Goal: Information Seeking & Learning: Learn about a topic

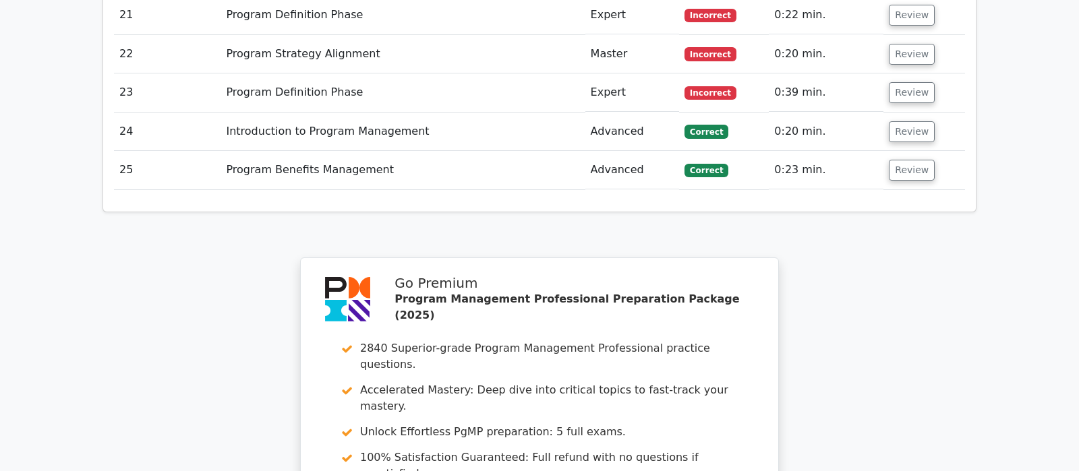
scroll to position [2319, 0]
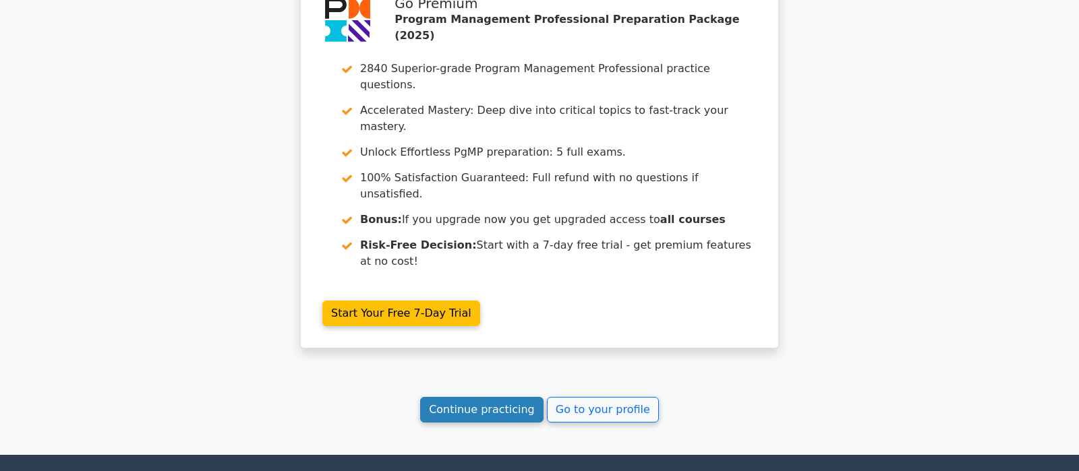
click at [469, 397] on link "Continue practicing" at bounding box center [481, 410] width 123 height 26
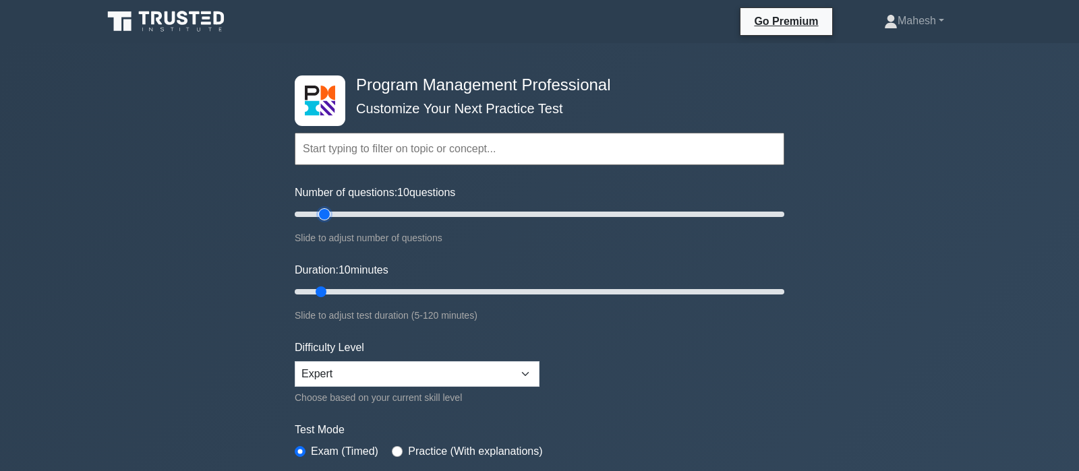
type input "15"
click at [326, 214] on input "Number of questions: 10 questions" at bounding box center [540, 214] width 490 height 16
type input "15"
click at [336, 289] on input "Duration: 15 minutes" at bounding box center [540, 292] width 490 height 16
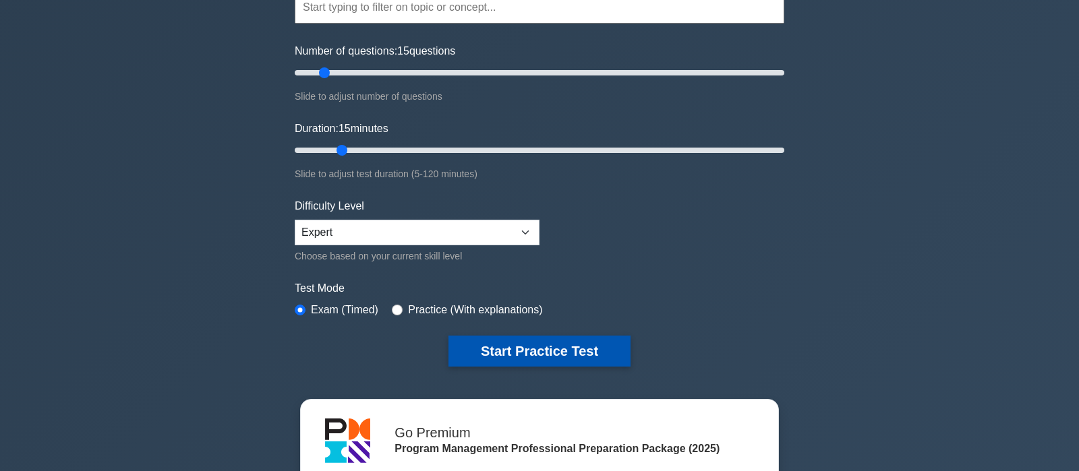
click at [550, 355] on button "Start Practice Test" at bounding box center [539, 351] width 182 height 31
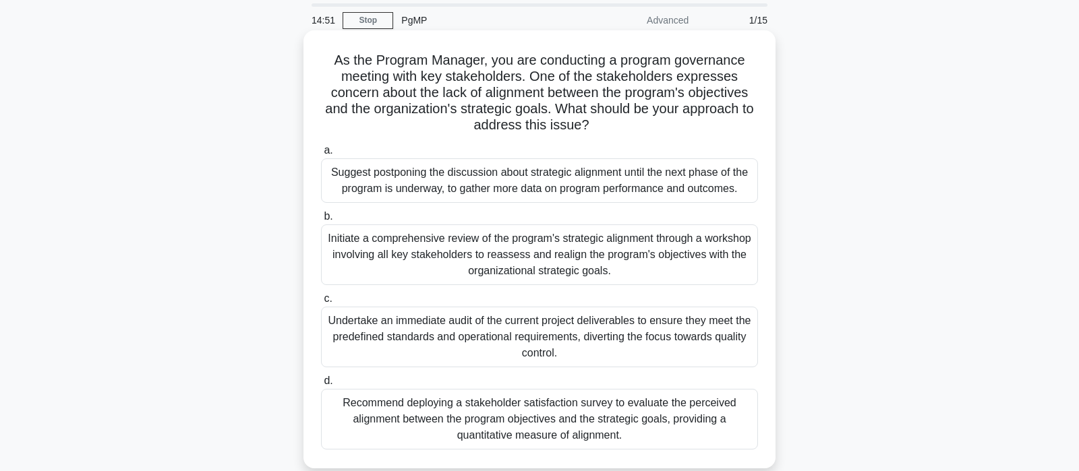
scroll to position [71, 0]
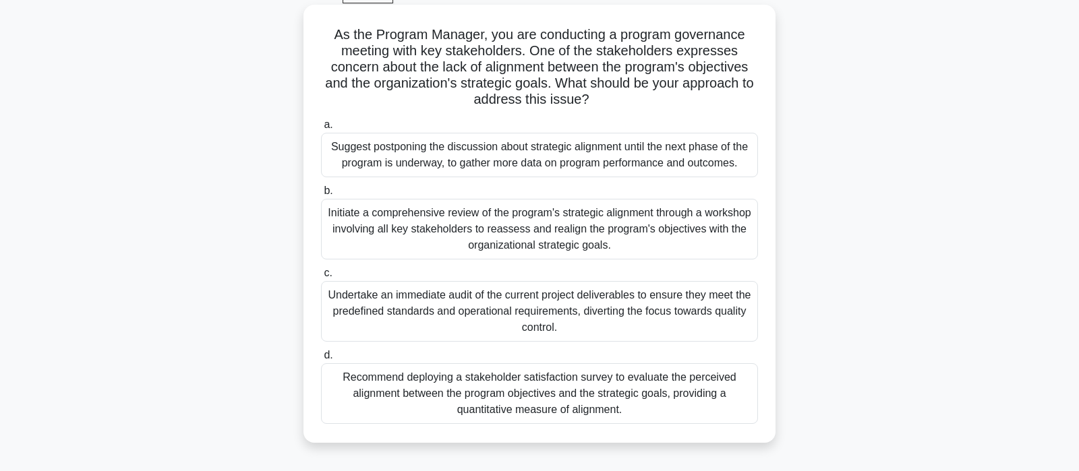
click at [602, 239] on div "Initiate a comprehensive review of the program's strategic alignment through a …" at bounding box center [539, 229] width 437 height 61
click at [321, 196] on input "b. Initiate a comprehensive review of the program's strategic alignment through…" at bounding box center [321, 191] width 0 height 9
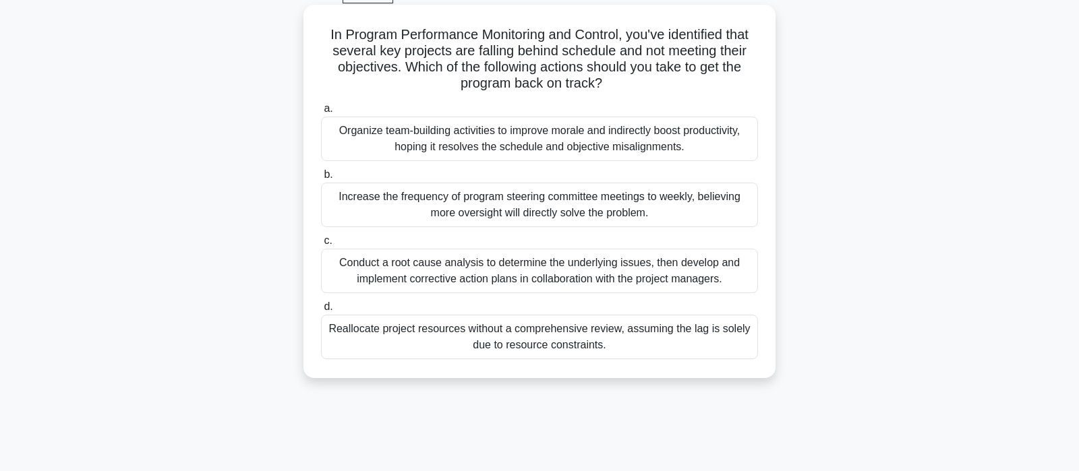
click at [537, 275] on div "Conduct a root cause analysis to determine the underlying issues, then develop …" at bounding box center [539, 271] width 437 height 45
click at [321, 245] on input "c. Conduct a root cause analysis to determine the underlying issues, then devel…" at bounding box center [321, 241] width 0 height 9
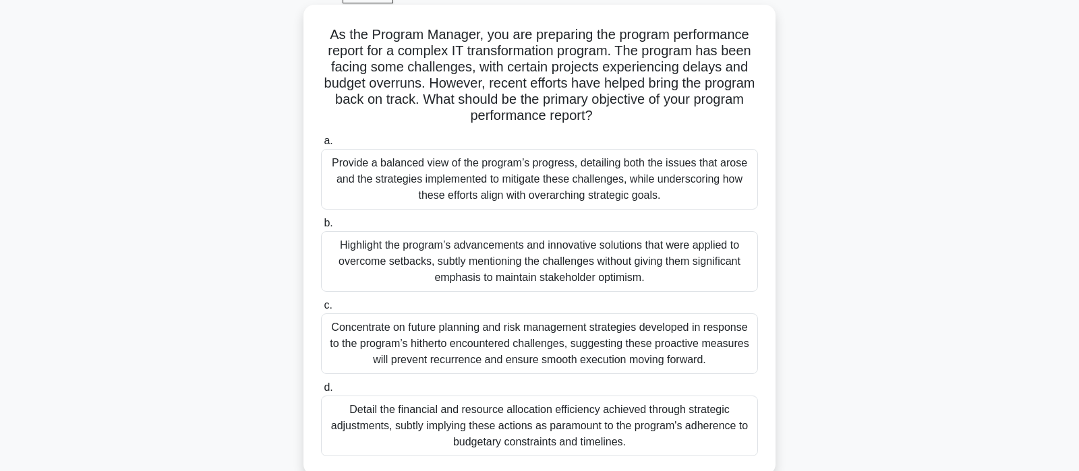
click at [555, 419] on div "Detail the financial and resource allocation efficiency achieved through strate…" at bounding box center [539, 426] width 437 height 61
click at [321, 392] on input "d. Detail the financial and resource allocation efficiency achieved through str…" at bounding box center [321, 388] width 0 height 9
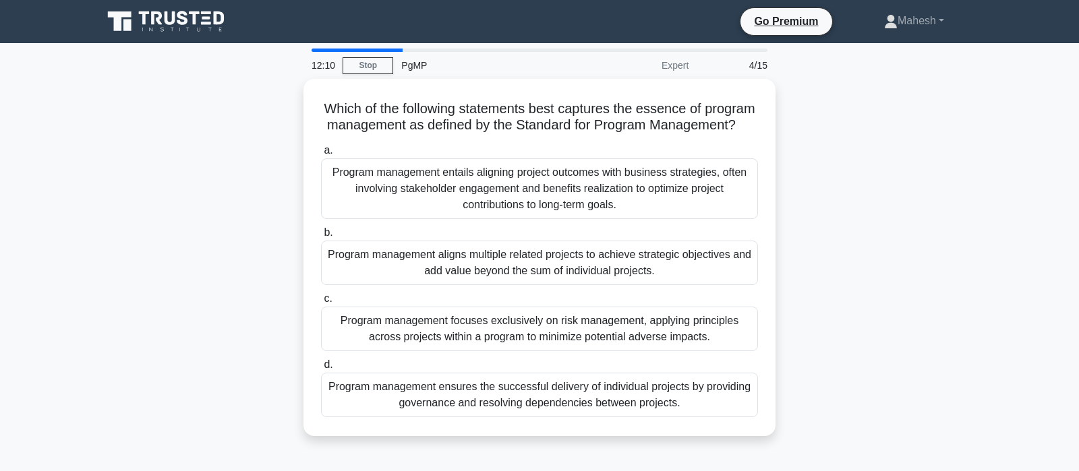
scroll to position [0, 0]
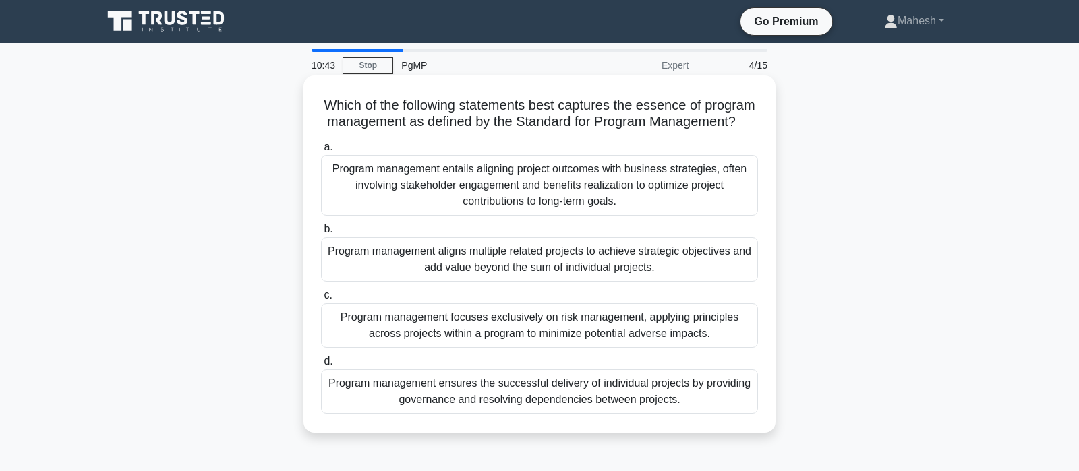
click at [587, 189] on div "Program management entails aligning project outcomes with business strategies, …" at bounding box center [539, 185] width 437 height 61
click at [321, 152] on input "a. Program management entails aligning project outcomes with business strategie…" at bounding box center [321, 147] width 0 height 9
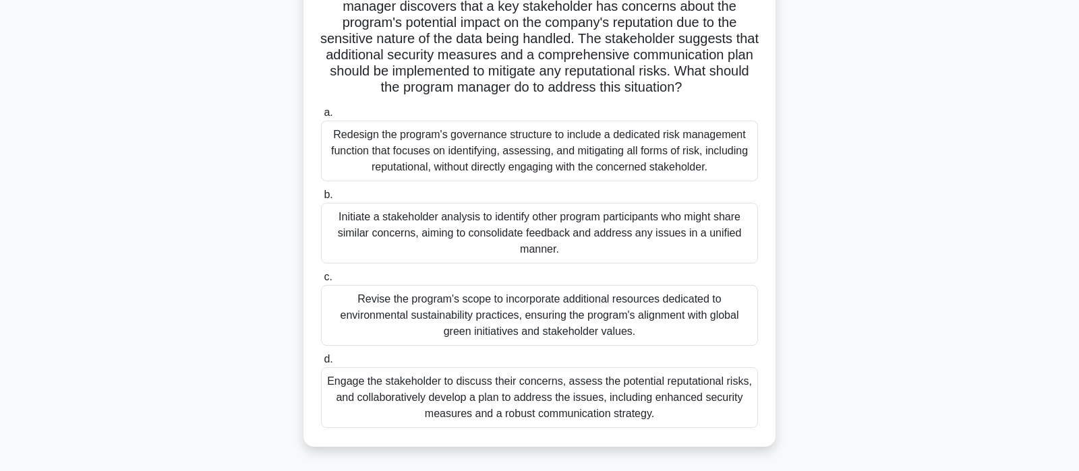
scroll to position [142, 0]
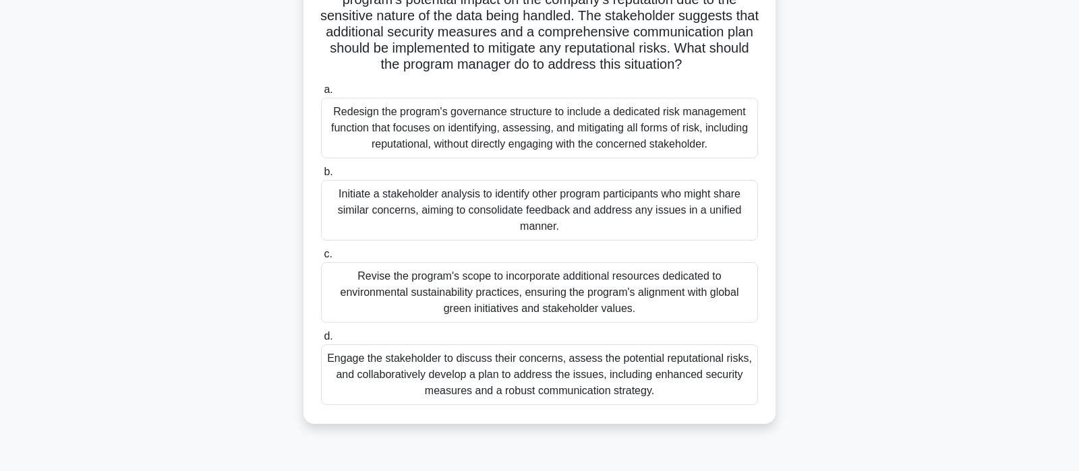
drag, startPoint x: 594, startPoint y: 371, endPoint x: 617, endPoint y: 382, distance: 25.3
click at [594, 372] on div "Engage the stakeholder to discuss their concerns, assess the potential reputati…" at bounding box center [539, 375] width 437 height 61
click at [321, 341] on input "d. Engage the stakeholder to discuss their concerns, assess the potential reput…" at bounding box center [321, 336] width 0 height 9
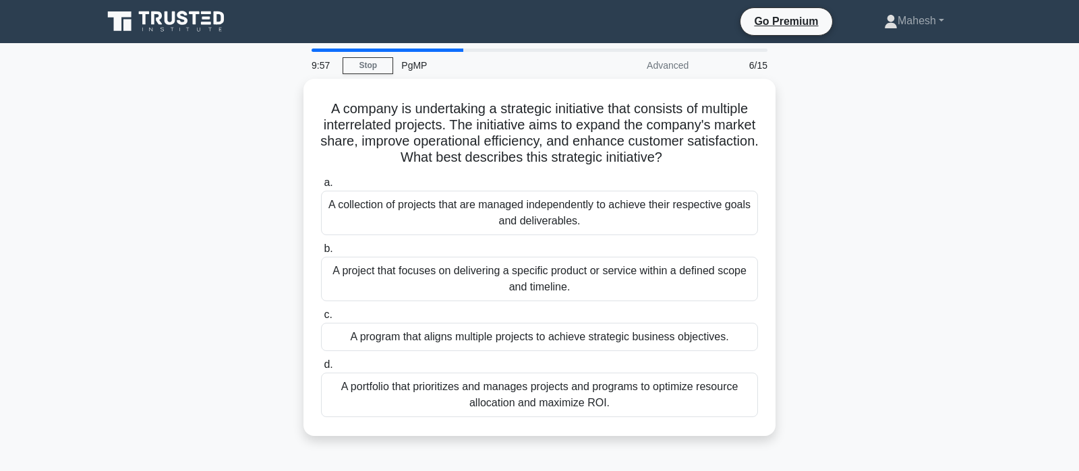
scroll to position [0, 0]
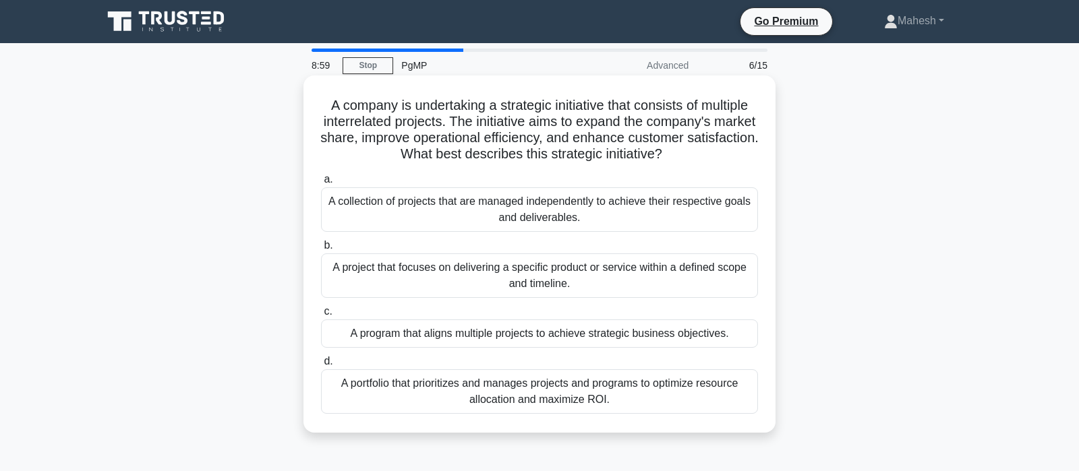
click at [593, 337] on div "A program that aligns multiple projects to achieve strategic business objective…" at bounding box center [539, 334] width 437 height 28
click at [321, 316] on input "c. A program that aligns multiple projects to achieve strategic business object…" at bounding box center [321, 312] width 0 height 9
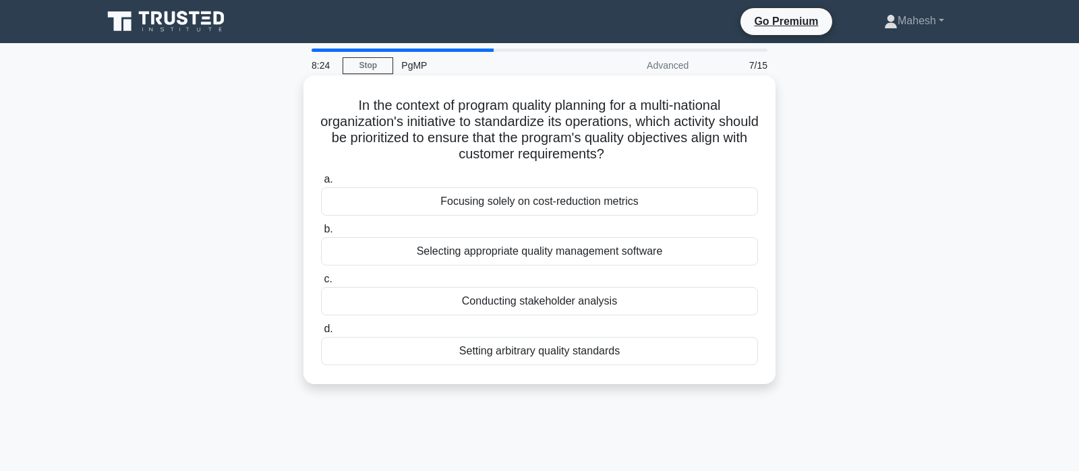
click at [597, 303] on div "Conducting stakeholder analysis" at bounding box center [539, 301] width 437 height 28
click at [321, 284] on input "c. Conducting stakeholder analysis" at bounding box center [321, 279] width 0 height 9
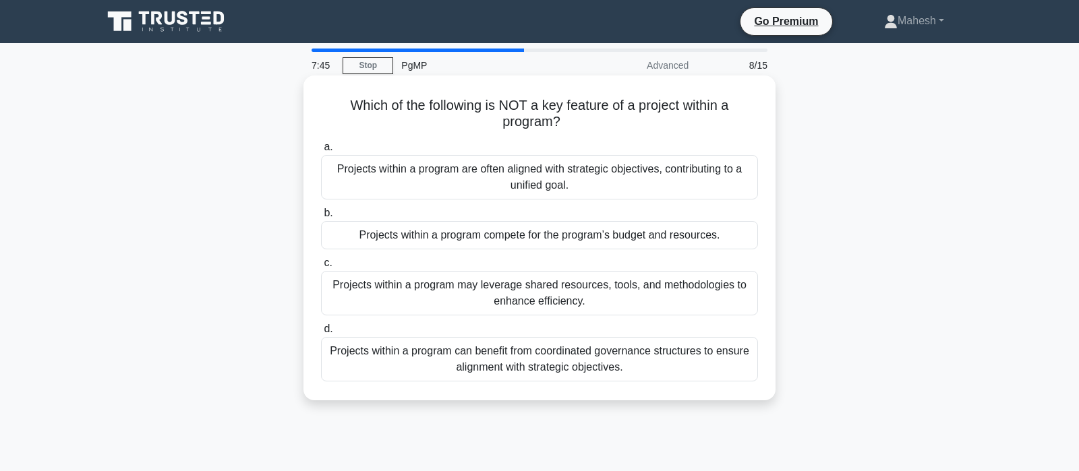
click at [626, 238] on div "Projects within a program compete for the program’s budget and resources." at bounding box center [539, 235] width 437 height 28
click at [321, 218] on input "b. Projects within a program compete for the program’s budget and resources." at bounding box center [321, 213] width 0 height 9
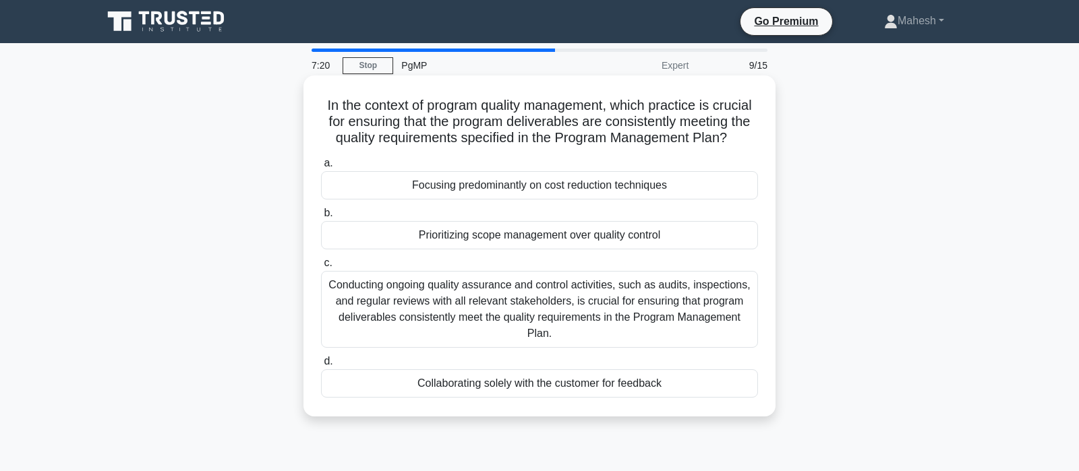
click at [599, 310] on div "Conducting ongoing quality assurance and control activities, such as audits, in…" at bounding box center [539, 309] width 437 height 77
click at [321, 268] on input "c. Conducting ongoing quality assurance and control activities, such as audits,…" at bounding box center [321, 263] width 0 height 9
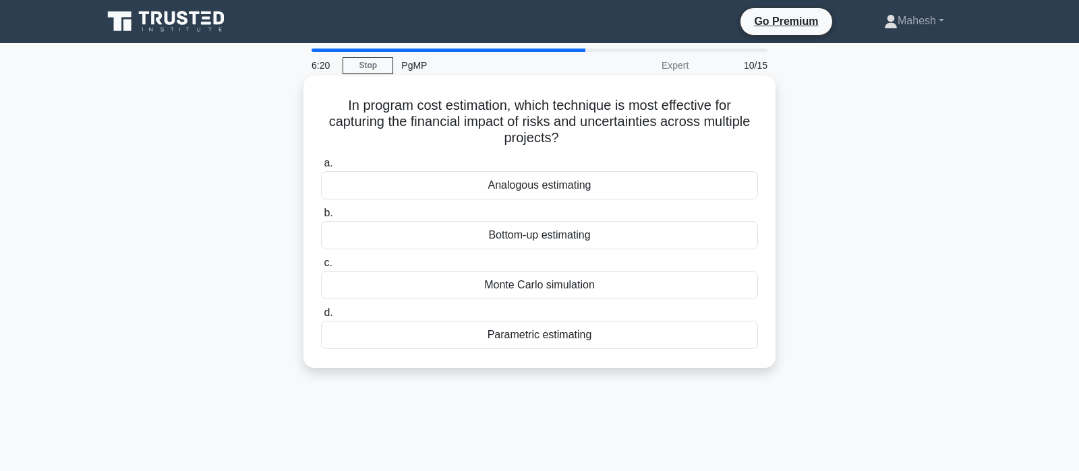
click at [570, 289] on div "Monte Carlo simulation" at bounding box center [539, 285] width 437 height 28
click at [321, 268] on input "c. Monte Carlo simulation" at bounding box center [321, 263] width 0 height 9
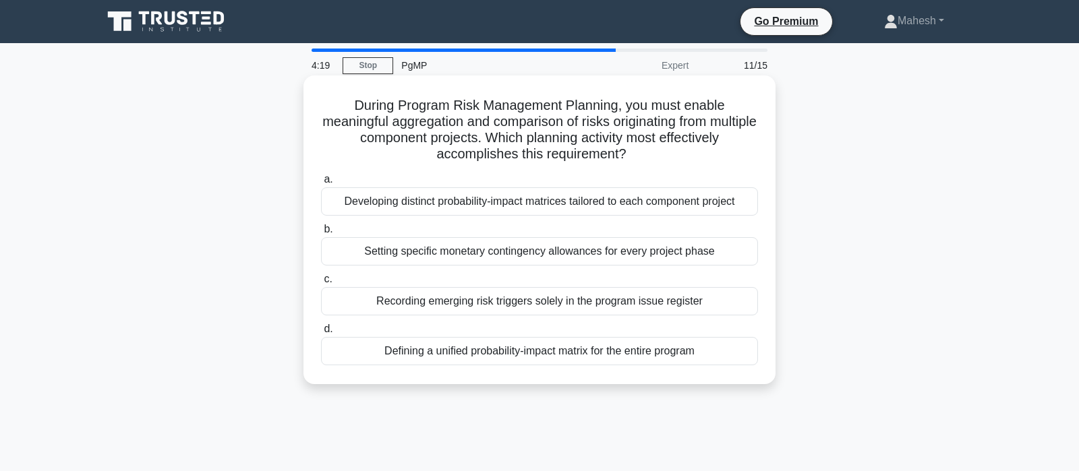
click at [600, 356] on div "Defining a unified probability-impact matrix for the entire program" at bounding box center [539, 351] width 437 height 28
click at [321, 334] on input "d. Defining a unified probability-impact matrix for the entire program" at bounding box center [321, 329] width 0 height 9
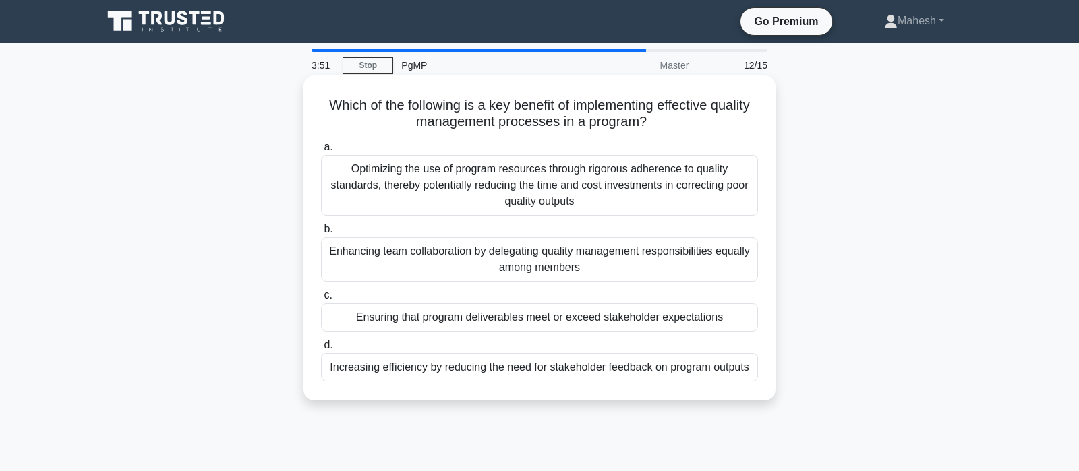
click at [616, 316] on div "Ensuring that program deliverables meet or exceed stakeholder expectations" at bounding box center [539, 317] width 437 height 28
click at [321, 300] on input "c. Ensuring that program deliverables meet or exceed stakeholder expectations" at bounding box center [321, 295] width 0 height 9
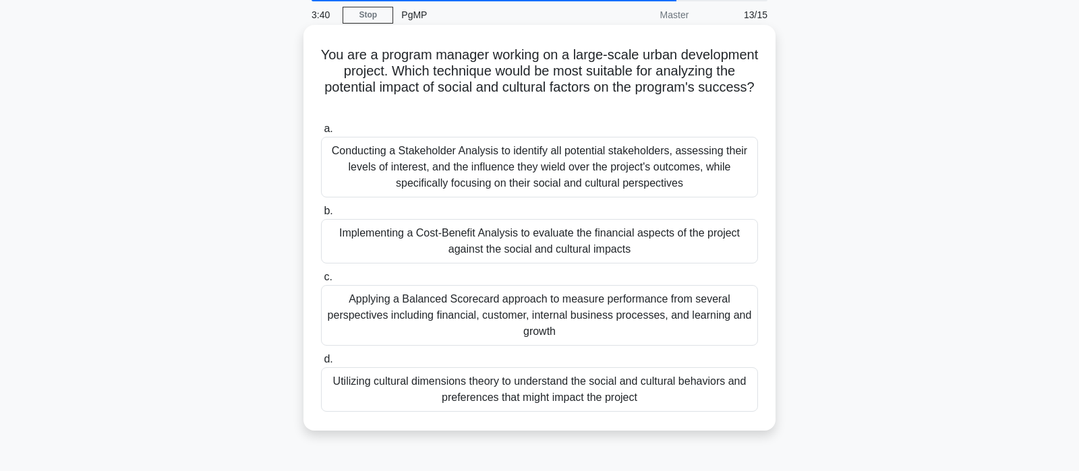
scroll to position [71, 0]
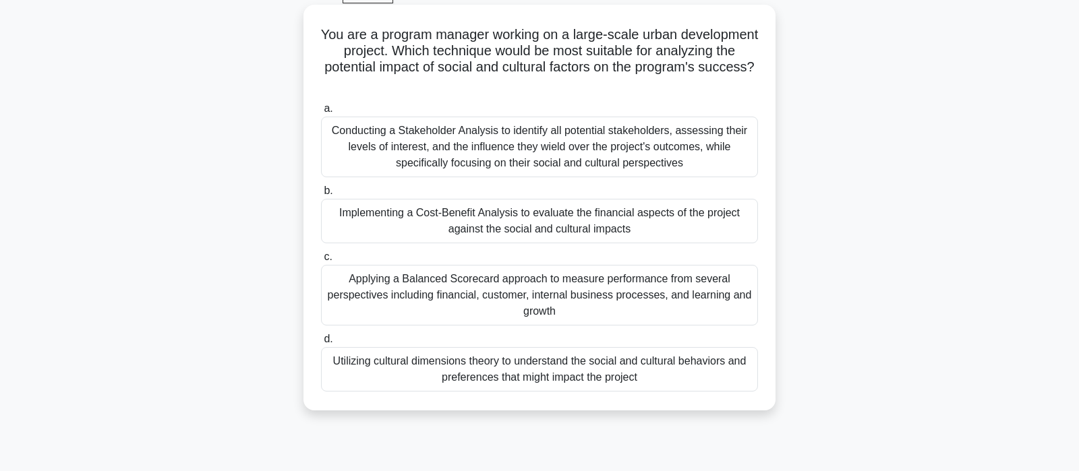
click at [639, 379] on div "Utilizing cultural dimensions theory to understand the social and cultural beha…" at bounding box center [539, 369] width 437 height 45
click at [321, 344] on input "d. Utilizing cultural dimensions theory to understand the social and cultural b…" at bounding box center [321, 339] width 0 height 9
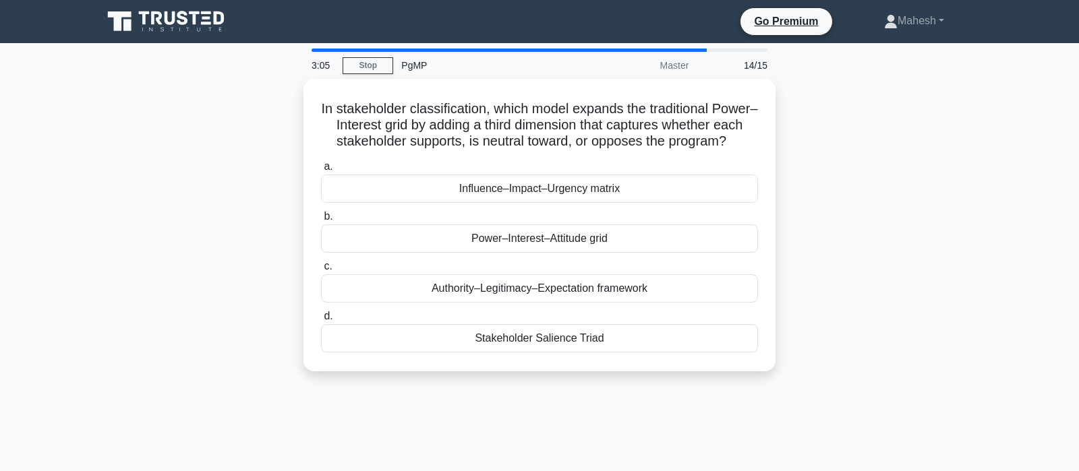
scroll to position [0, 0]
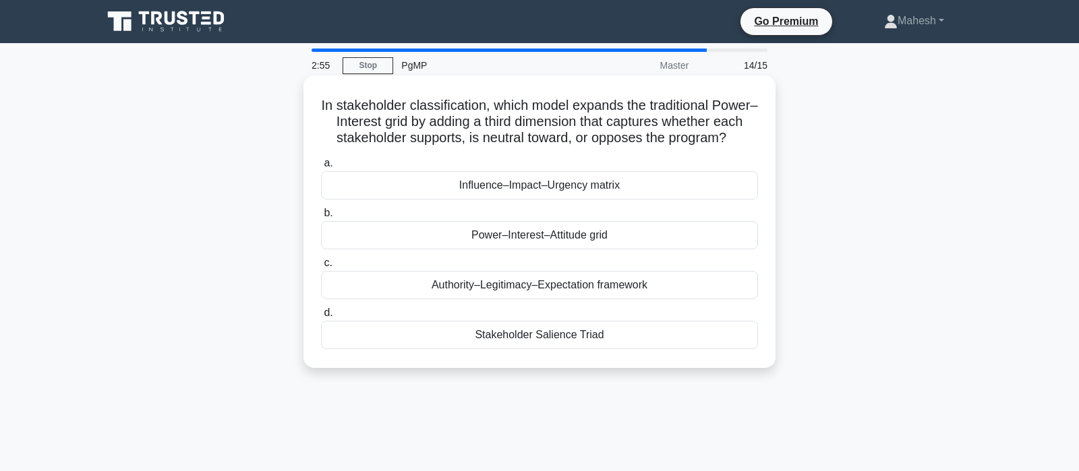
click at [566, 241] on div "Power–Interest–Attitude grid" at bounding box center [539, 235] width 437 height 28
click at [321, 218] on input "b. Power–Interest–Attitude grid" at bounding box center [321, 213] width 0 height 9
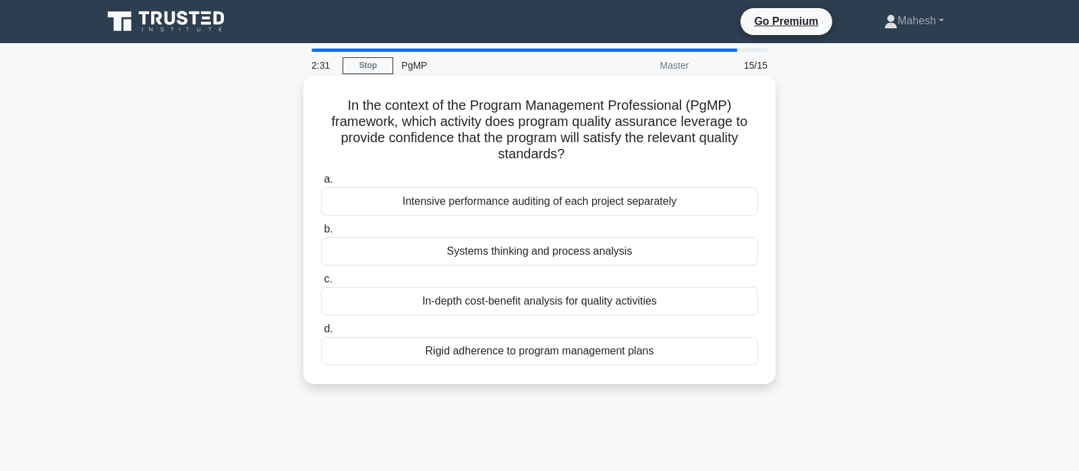
click at [562, 355] on div "Rigid adherence to program management plans" at bounding box center [539, 351] width 437 height 28
click at [321, 334] on input "d. Rigid adherence to program management plans" at bounding box center [321, 329] width 0 height 9
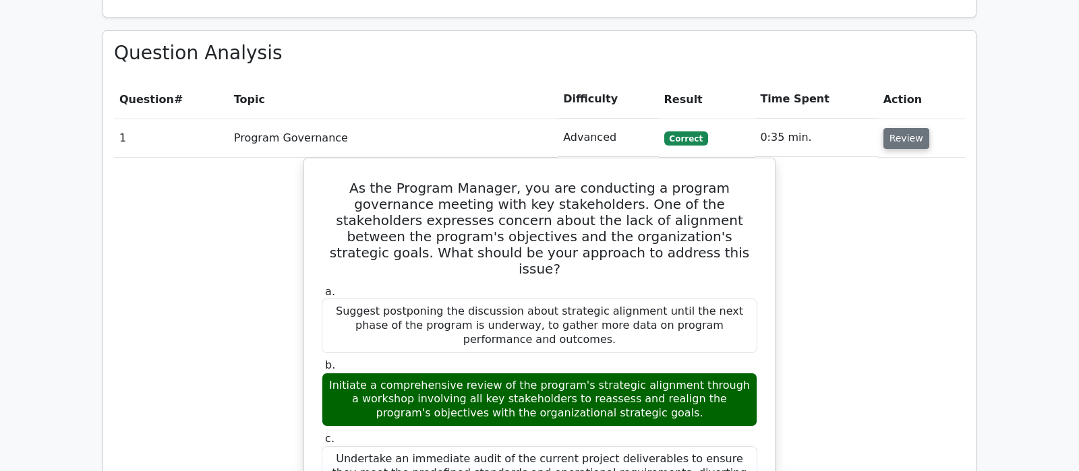
scroll to position [1062, 0]
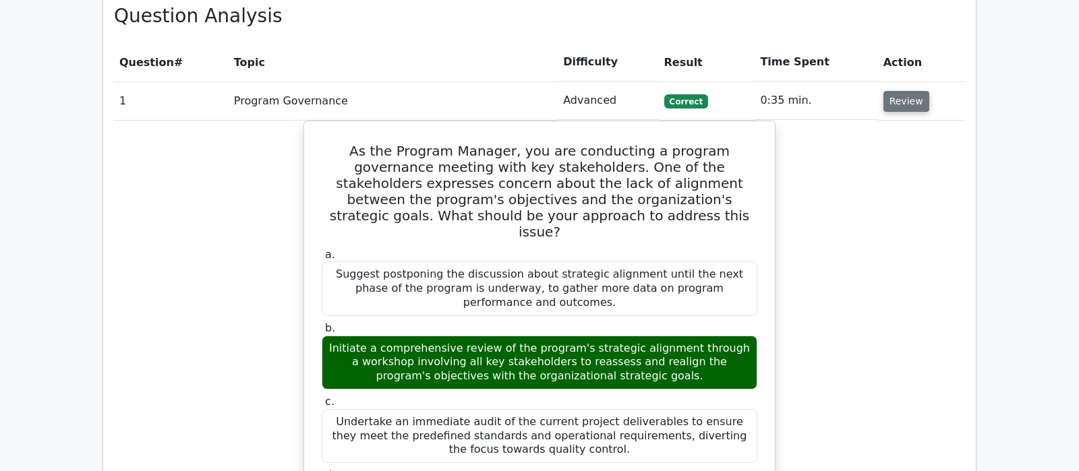
click at [900, 91] on button "Review" at bounding box center [906, 101] width 46 height 21
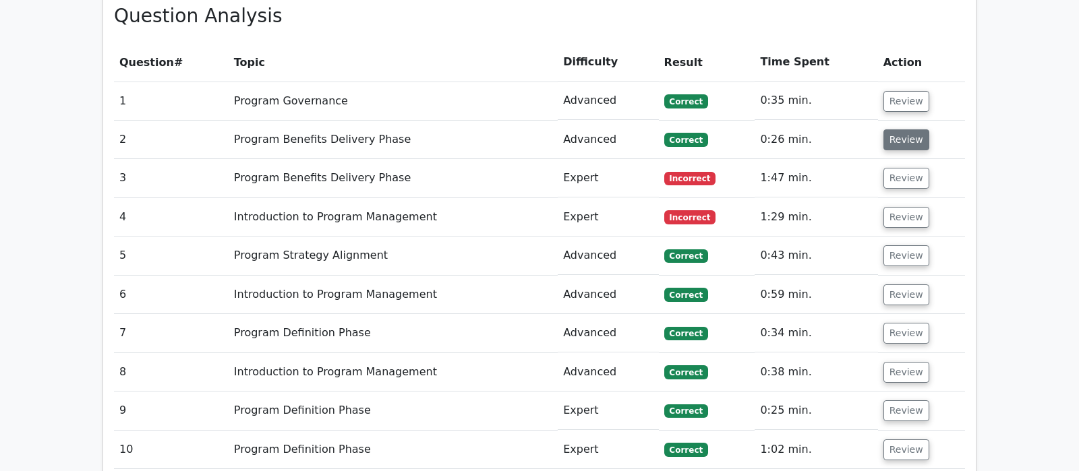
click at [904, 129] on button "Review" at bounding box center [906, 139] width 46 height 21
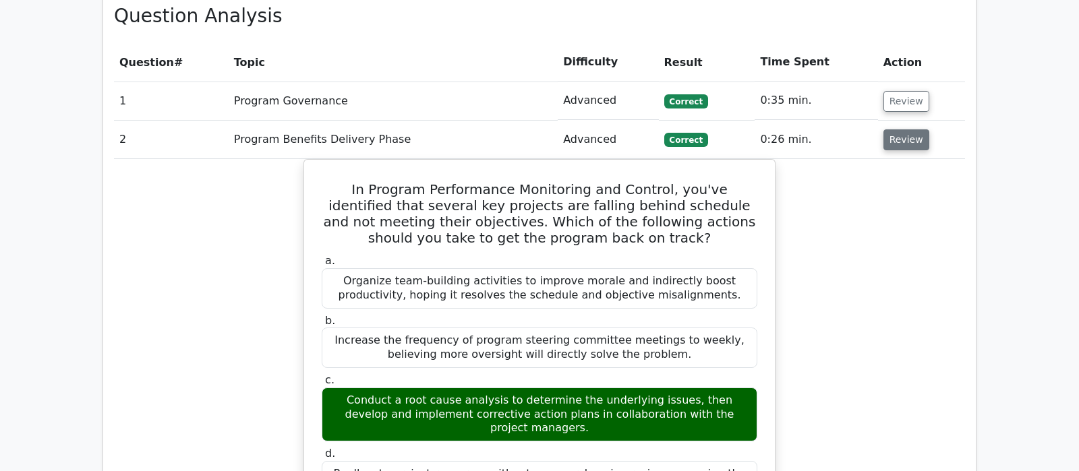
click at [904, 129] on button "Review" at bounding box center [906, 139] width 46 height 21
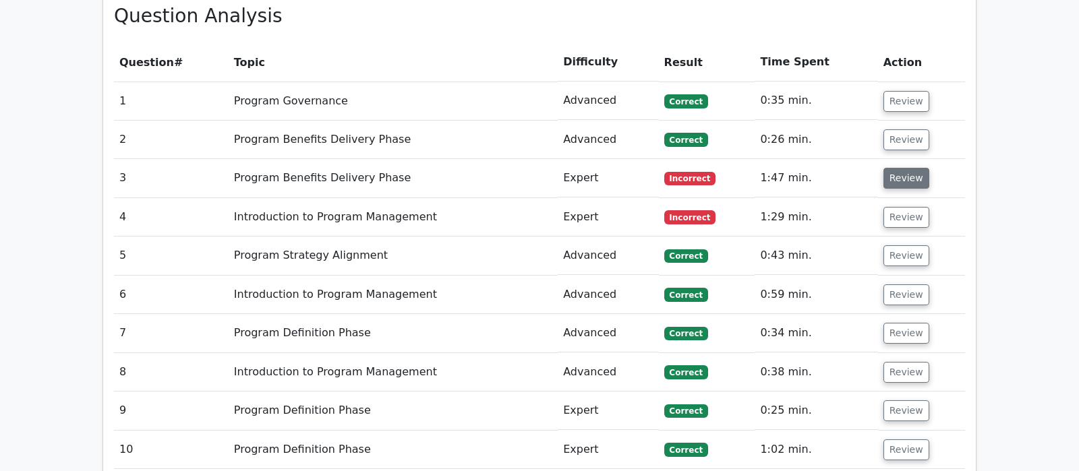
click at [904, 168] on button "Review" at bounding box center [906, 178] width 46 height 21
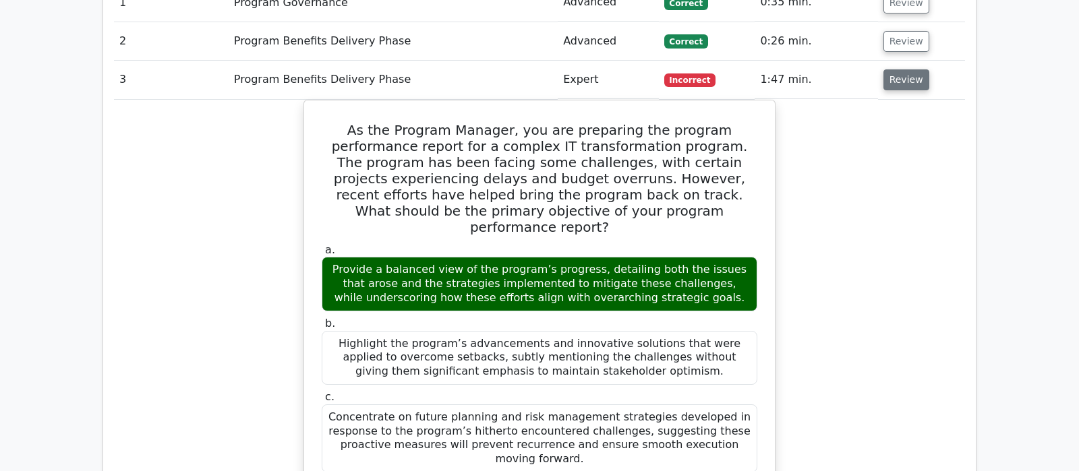
scroll to position [1133, 0]
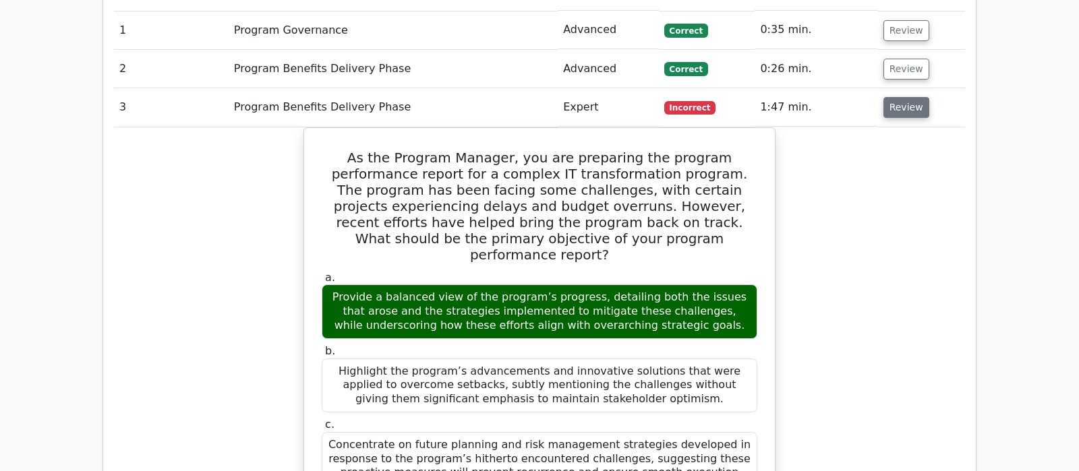
click at [905, 97] on button "Review" at bounding box center [906, 107] width 46 height 21
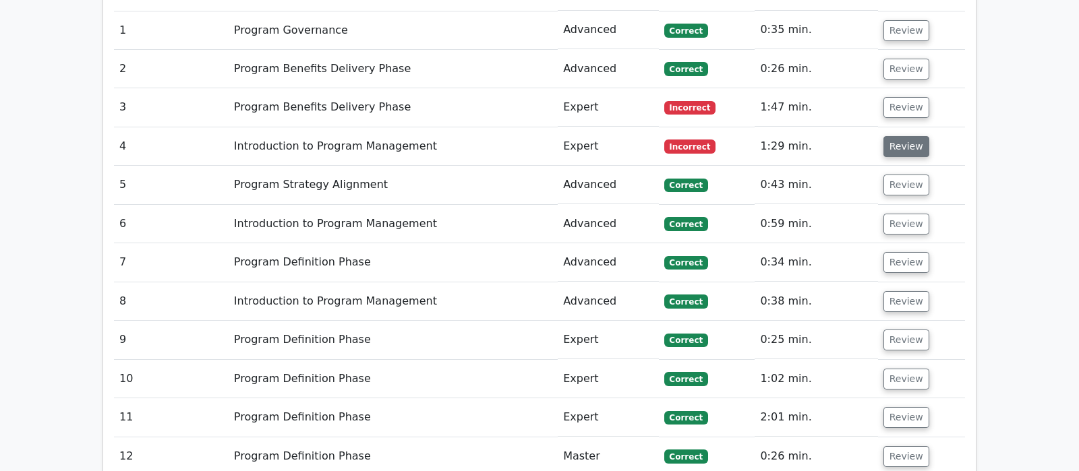
click at [909, 136] on button "Review" at bounding box center [906, 146] width 46 height 21
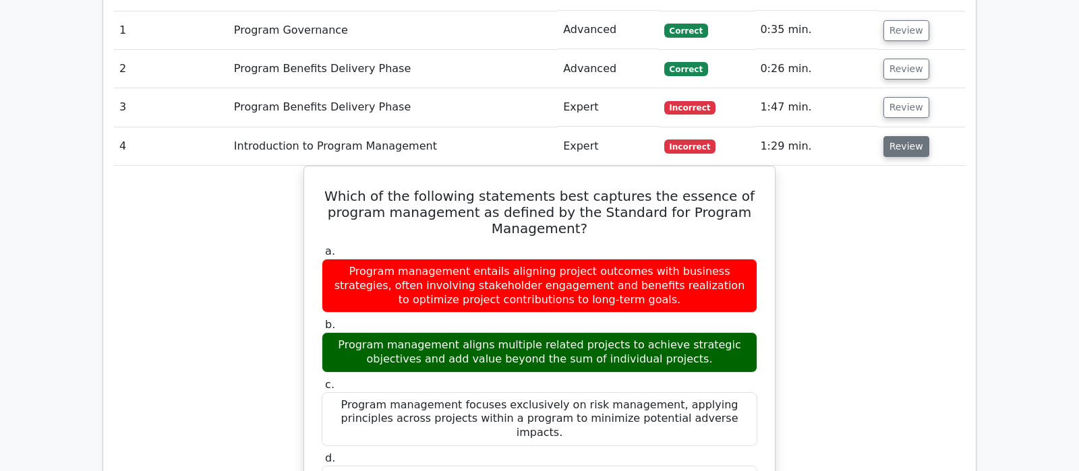
click at [909, 136] on button "Review" at bounding box center [906, 146] width 46 height 21
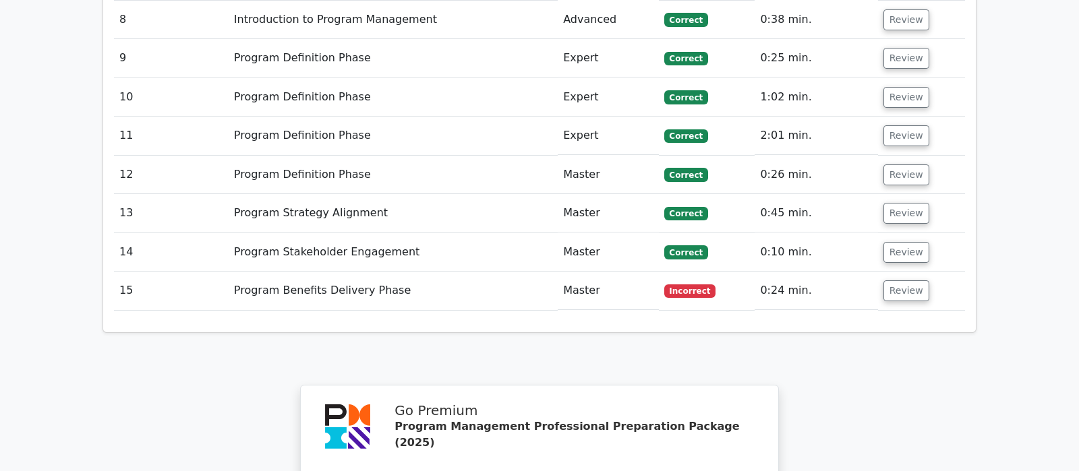
scroll to position [1416, 0]
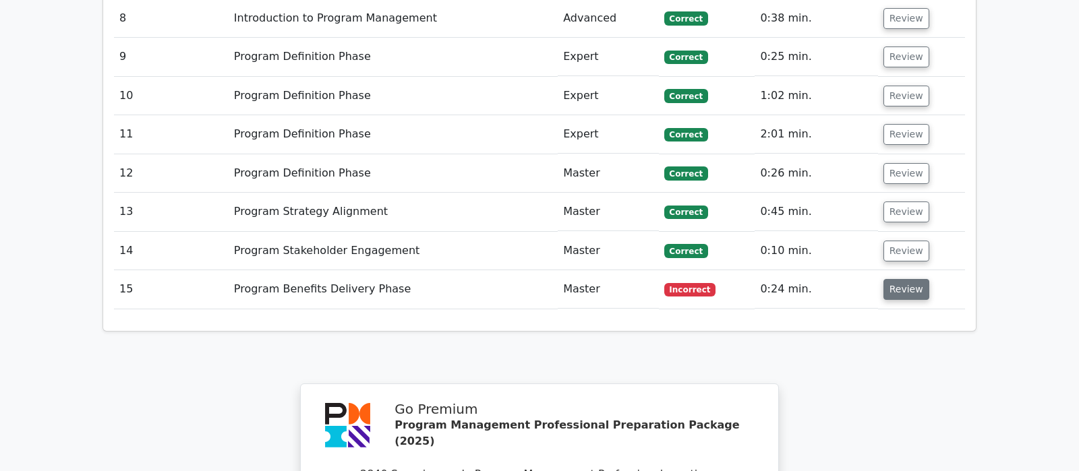
click at [906, 279] on button "Review" at bounding box center [906, 289] width 46 height 21
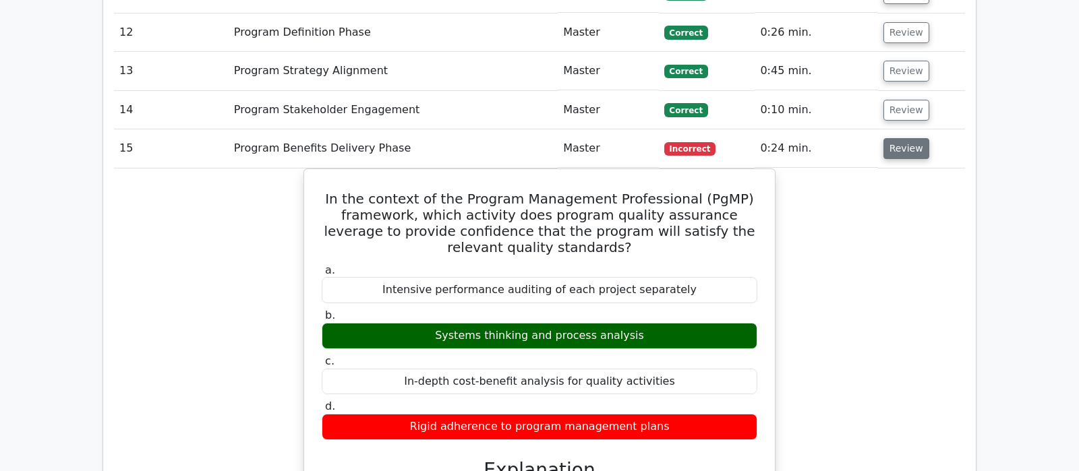
scroll to position [1558, 0]
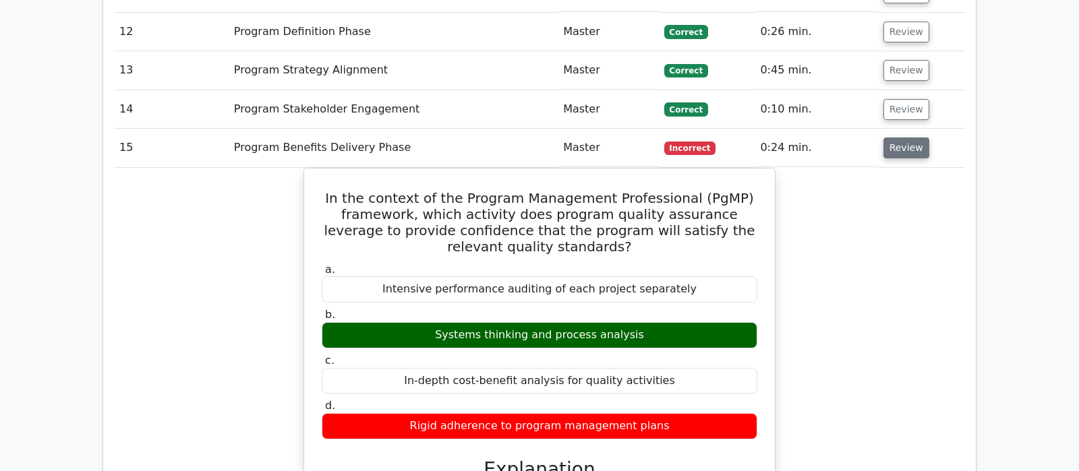
click at [889, 138] on button "Review" at bounding box center [906, 148] width 46 height 21
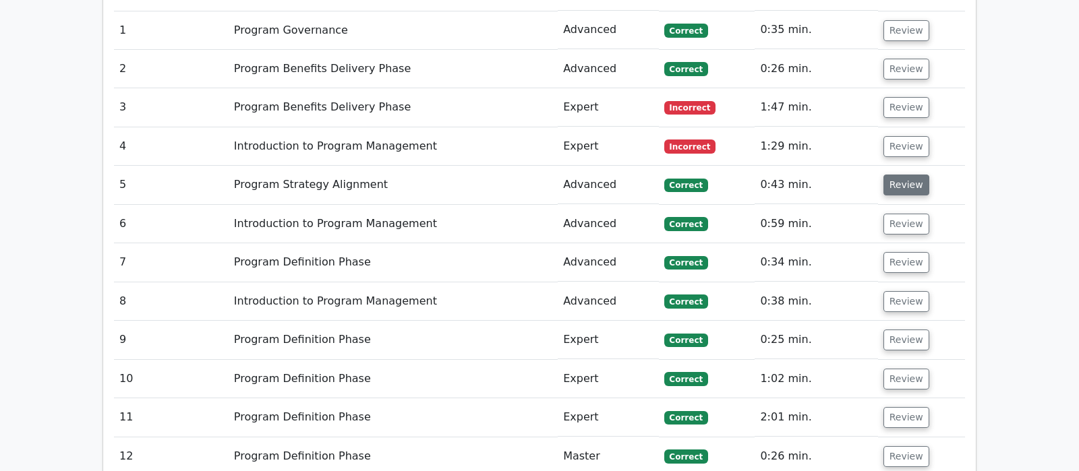
scroll to position [991, 0]
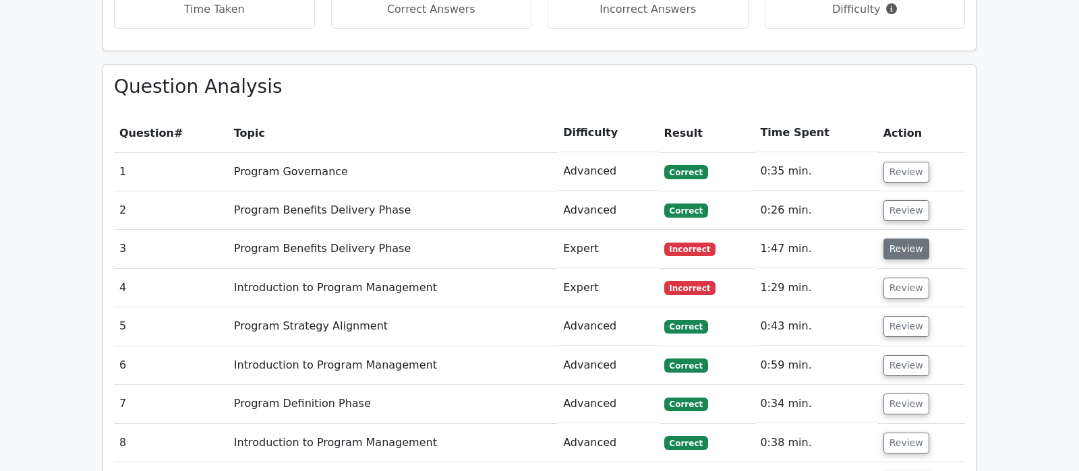
click at [902, 239] on button "Review" at bounding box center [906, 249] width 46 height 21
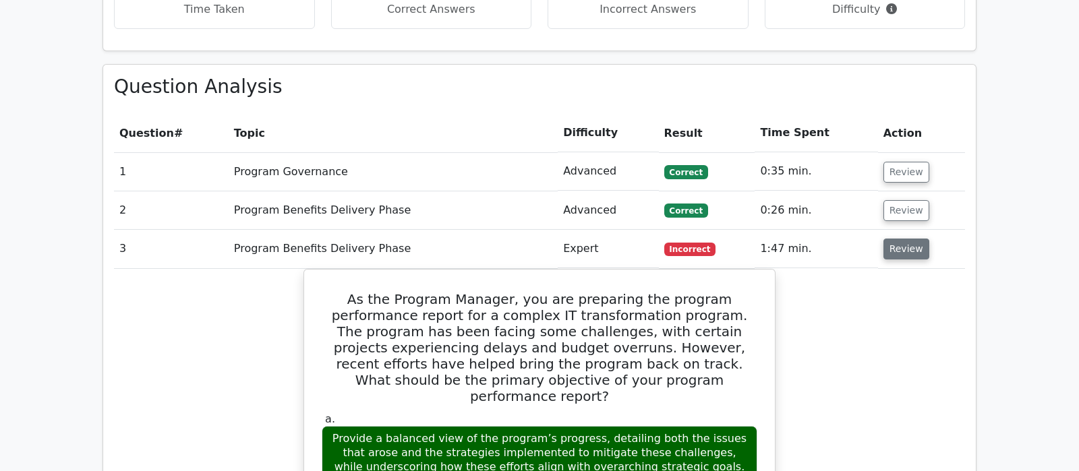
scroll to position [1133, 0]
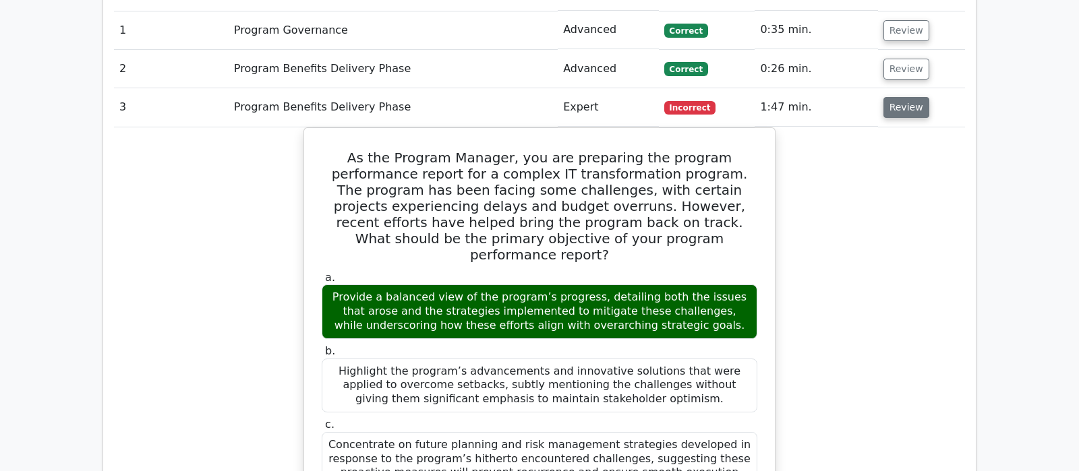
click at [893, 97] on button "Review" at bounding box center [906, 107] width 46 height 21
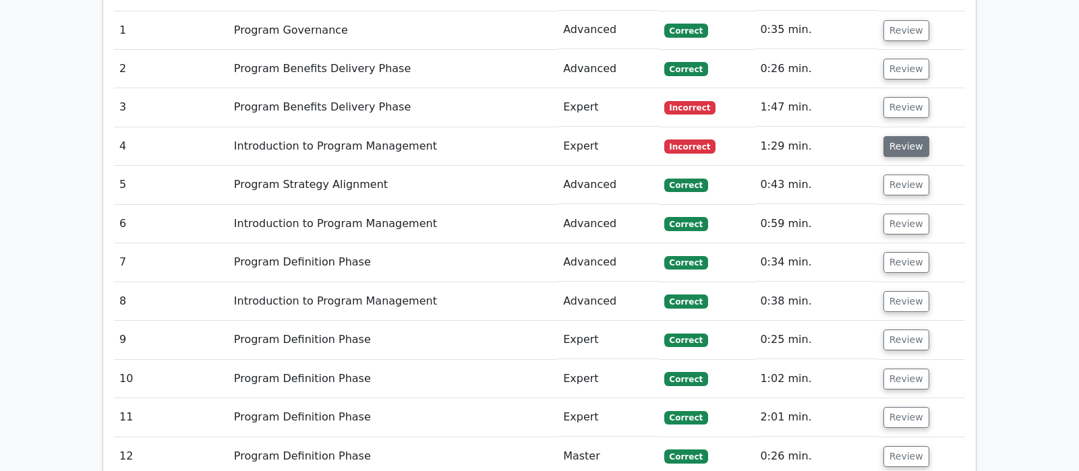
click at [902, 136] on button "Review" at bounding box center [906, 146] width 46 height 21
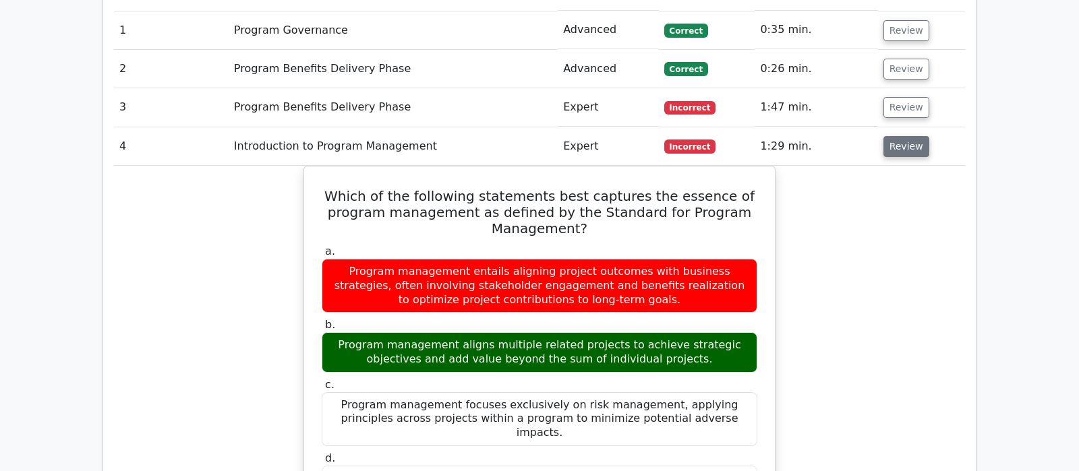
click at [906, 136] on button "Review" at bounding box center [906, 146] width 46 height 21
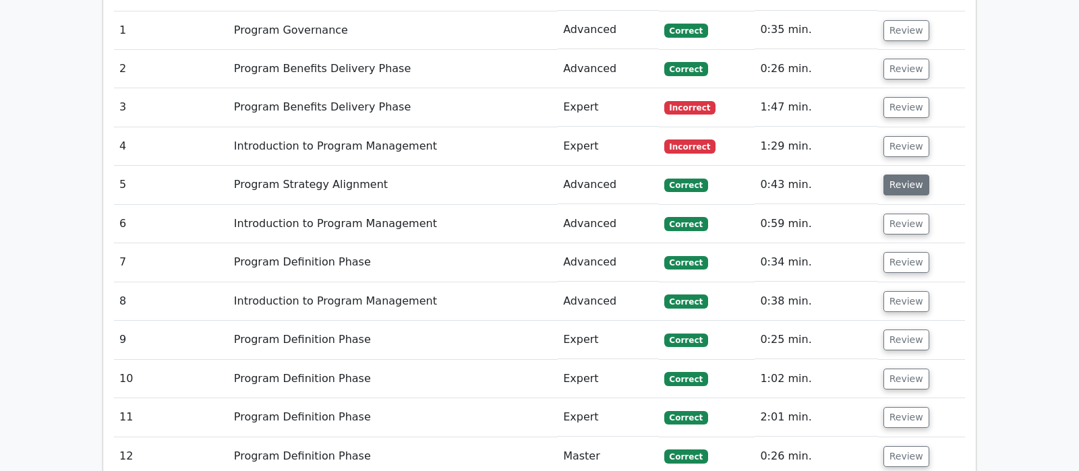
click at [889, 175] on button "Review" at bounding box center [906, 185] width 46 height 21
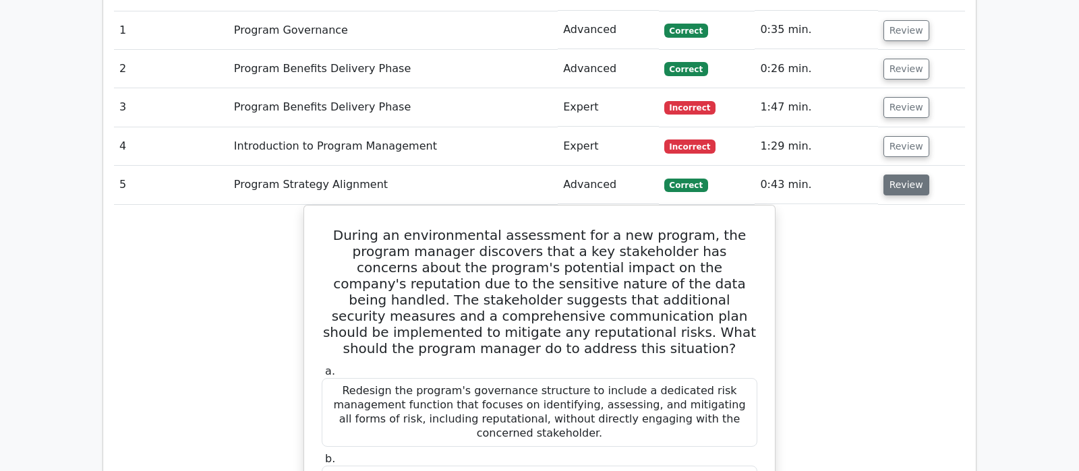
click at [902, 175] on button "Review" at bounding box center [906, 185] width 46 height 21
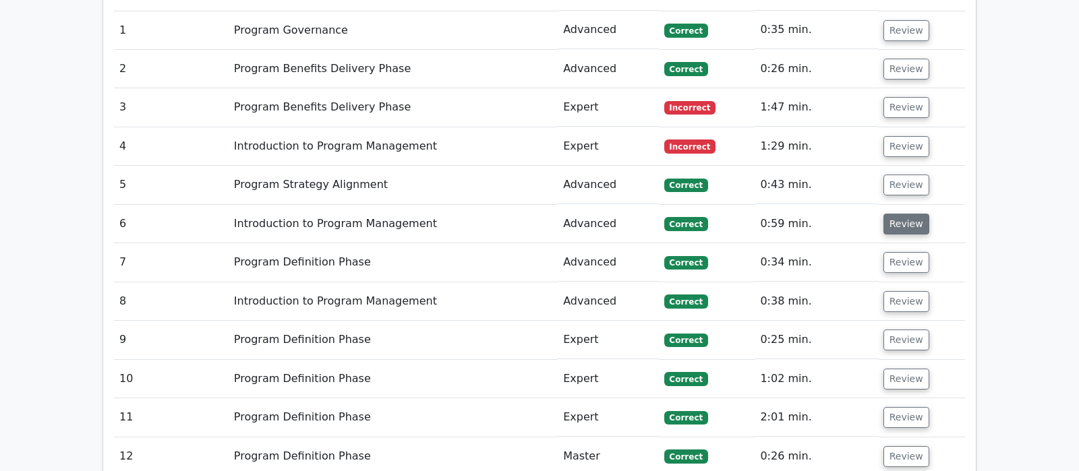
click at [905, 214] on button "Review" at bounding box center [906, 224] width 46 height 21
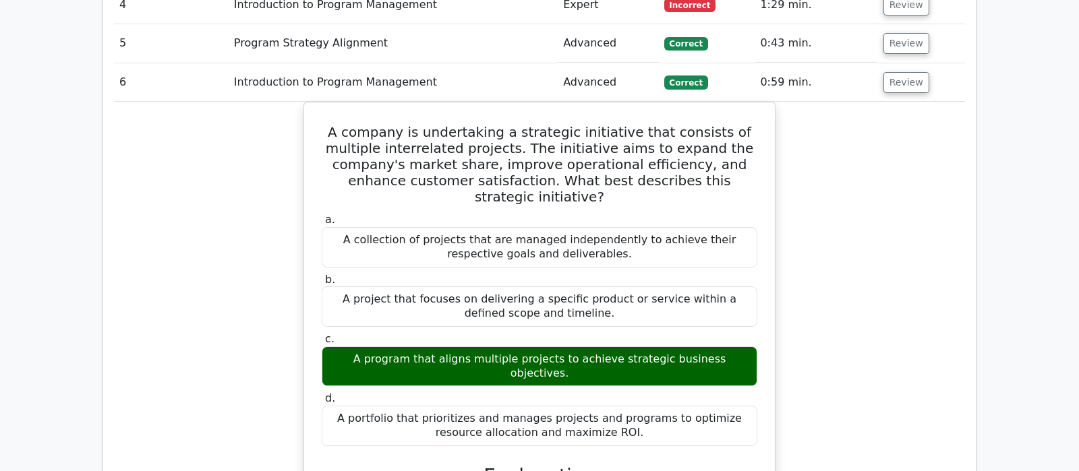
scroll to position [1204, 0]
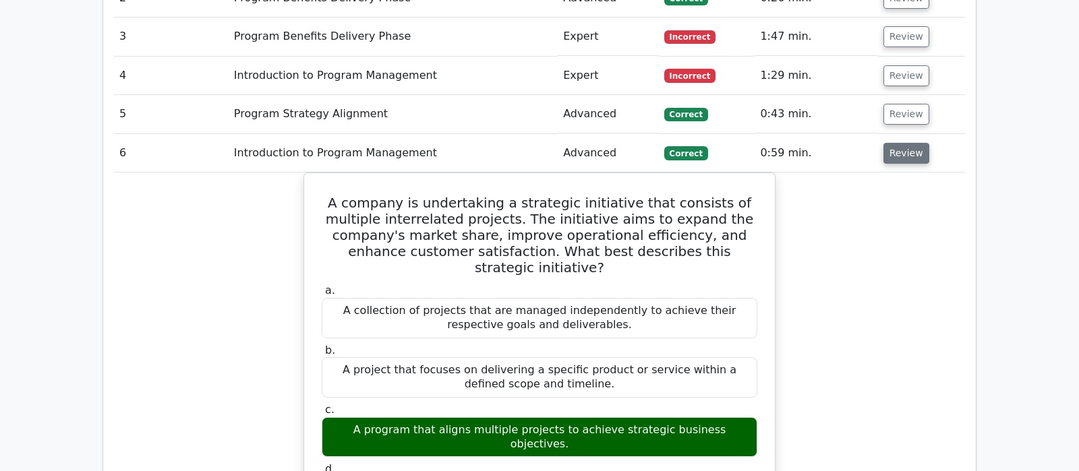
click at [906, 143] on button "Review" at bounding box center [906, 153] width 46 height 21
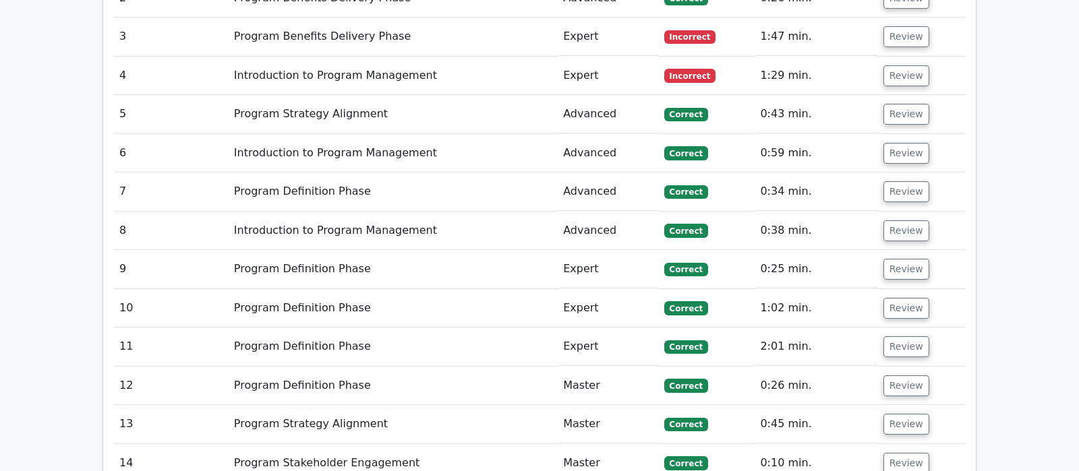
scroll to position [991, 0]
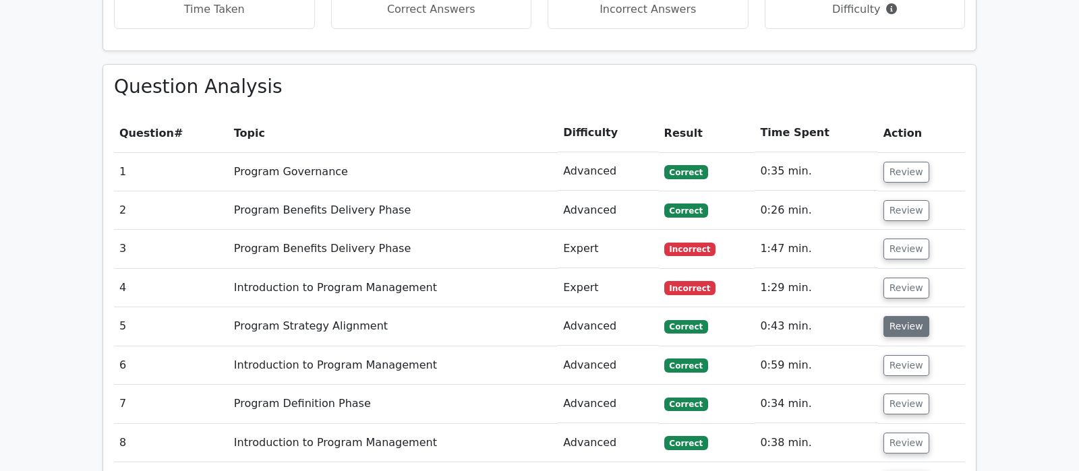
click at [902, 316] on button "Review" at bounding box center [906, 326] width 46 height 21
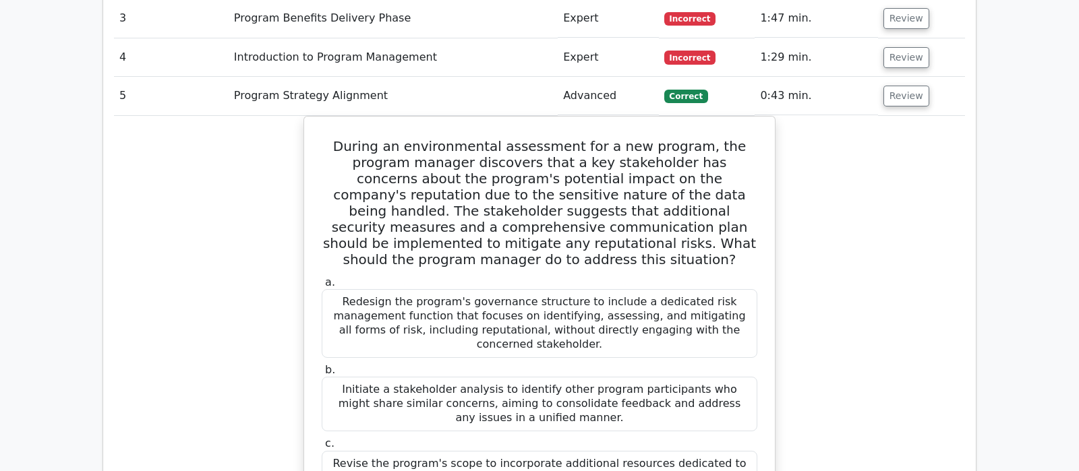
scroll to position [1204, 0]
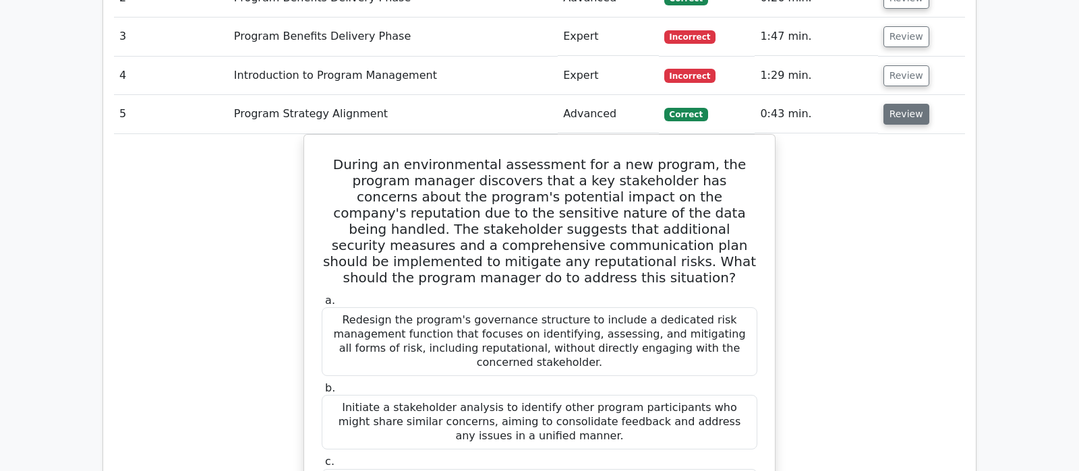
click at [896, 104] on button "Review" at bounding box center [906, 114] width 46 height 21
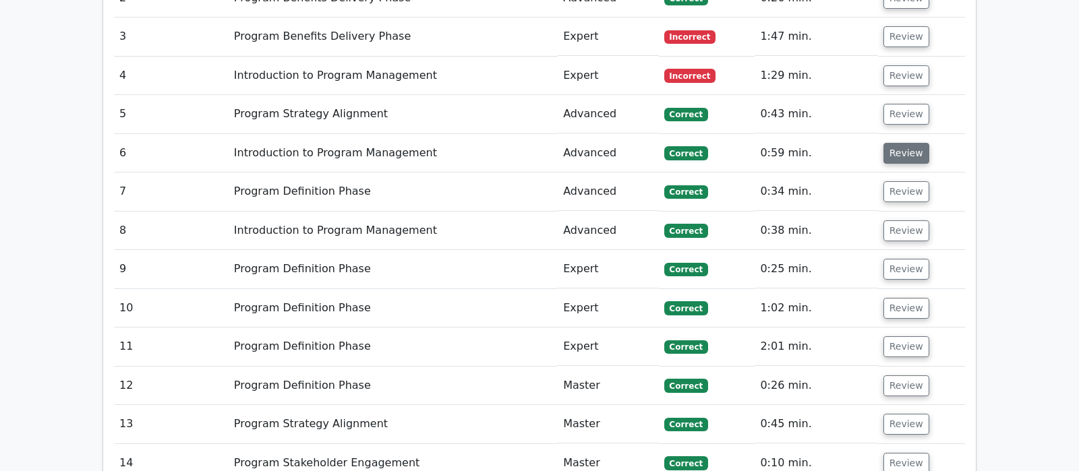
click at [901, 143] on button "Review" at bounding box center [906, 153] width 46 height 21
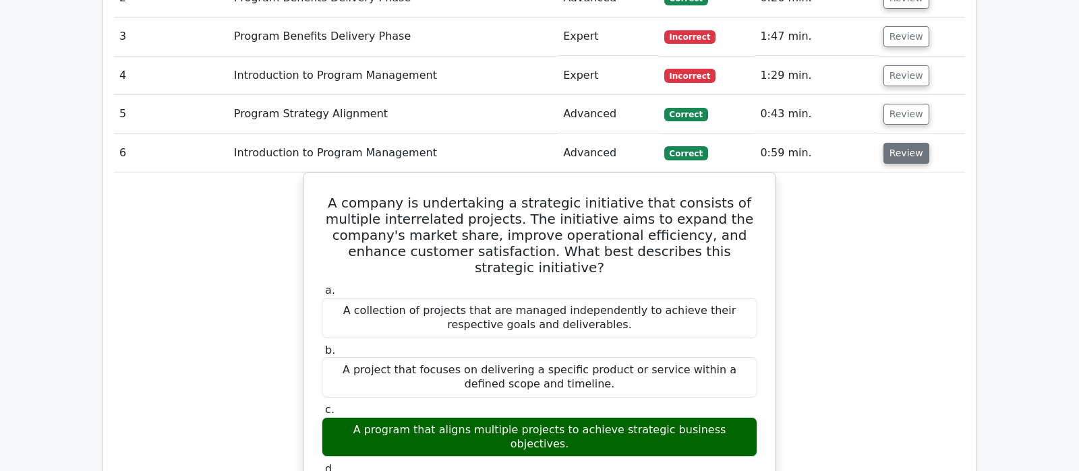
click at [904, 143] on button "Review" at bounding box center [906, 153] width 46 height 21
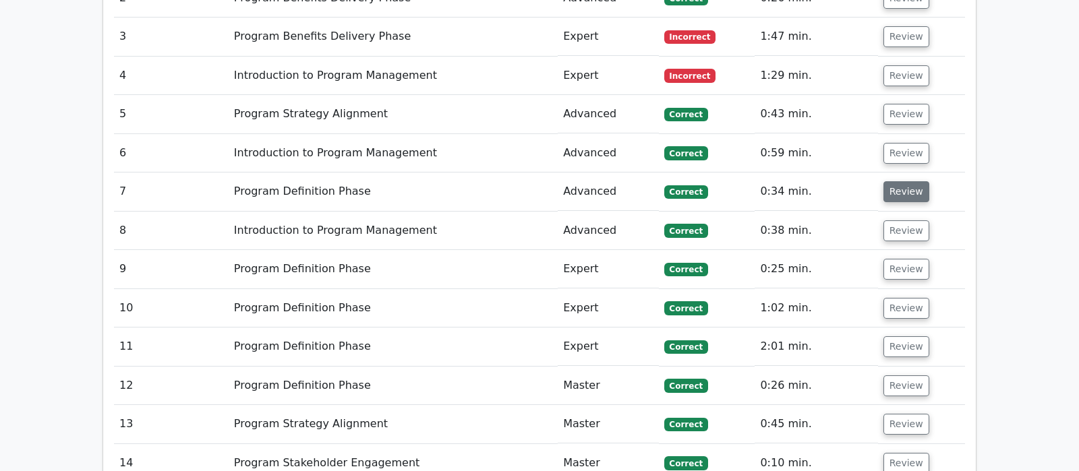
click at [909, 181] on button "Review" at bounding box center [906, 191] width 46 height 21
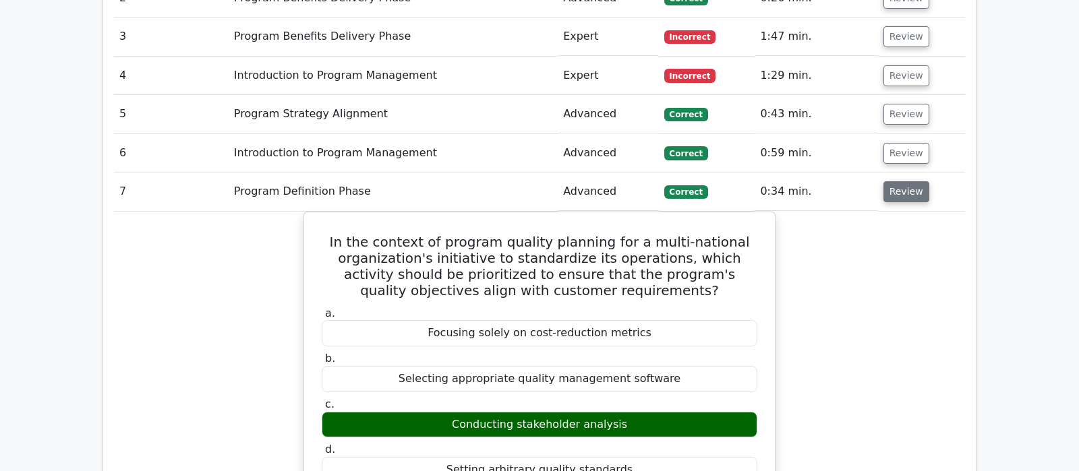
click at [900, 181] on button "Review" at bounding box center [906, 191] width 46 height 21
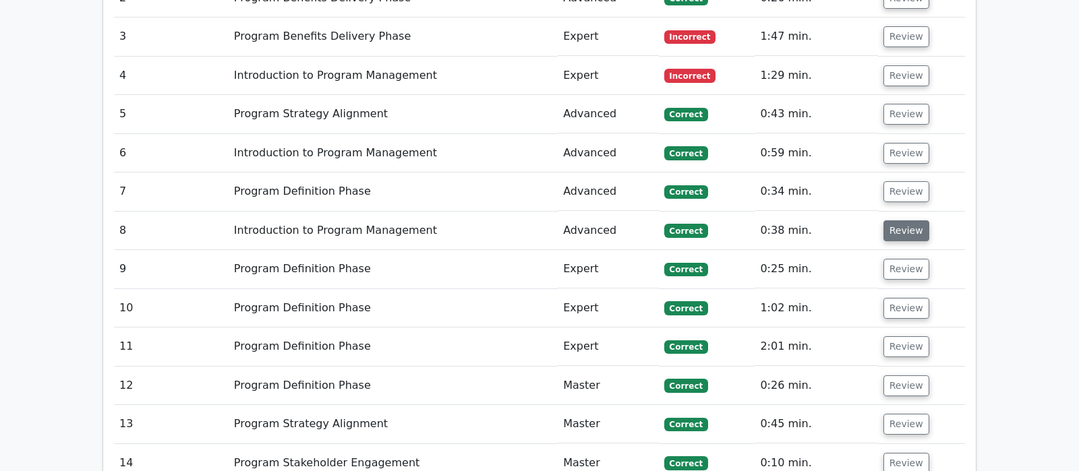
click at [893, 221] on button "Review" at bounding box center [906, 231] width 46 height 21
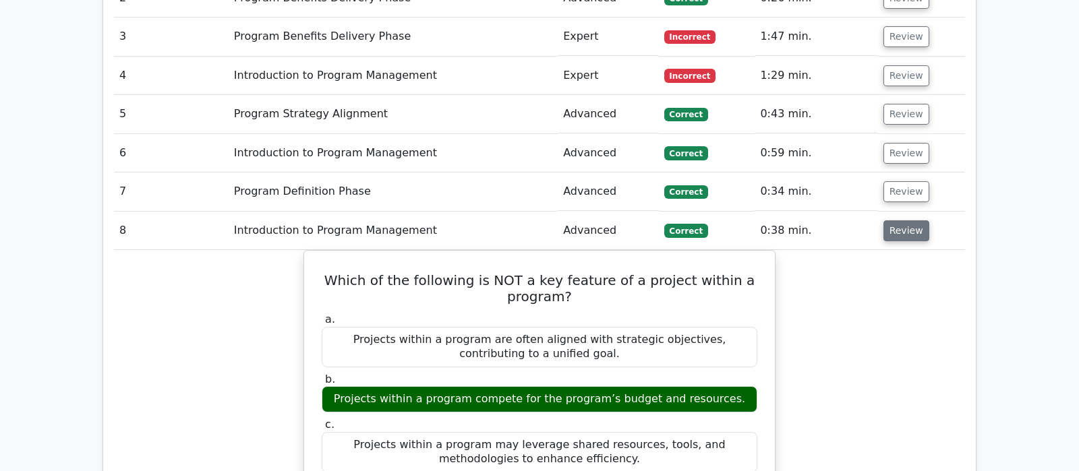
click at [894, 221] on button "Review" at bounding box center [906, 231] width 46 height 21
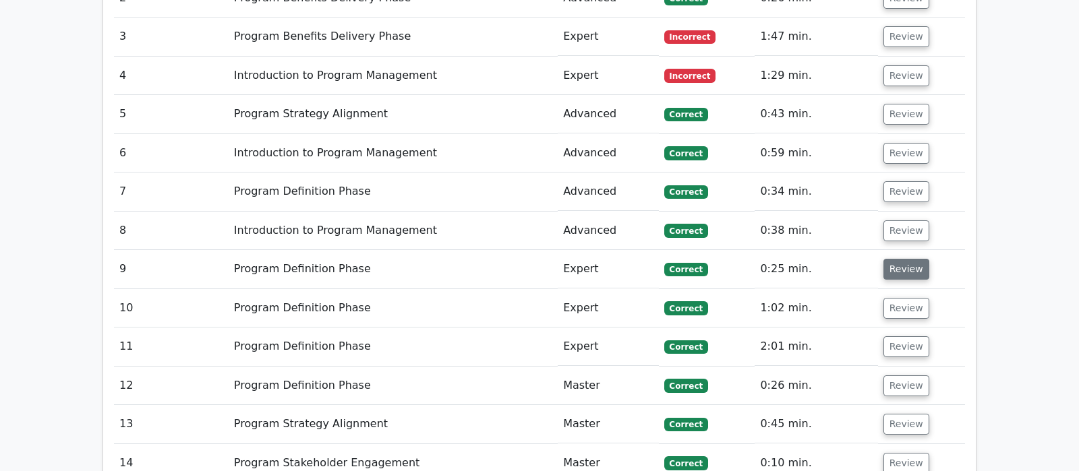
click at [895, 259] on button "Review" at bounding box center [906, 269] width 46 height 21
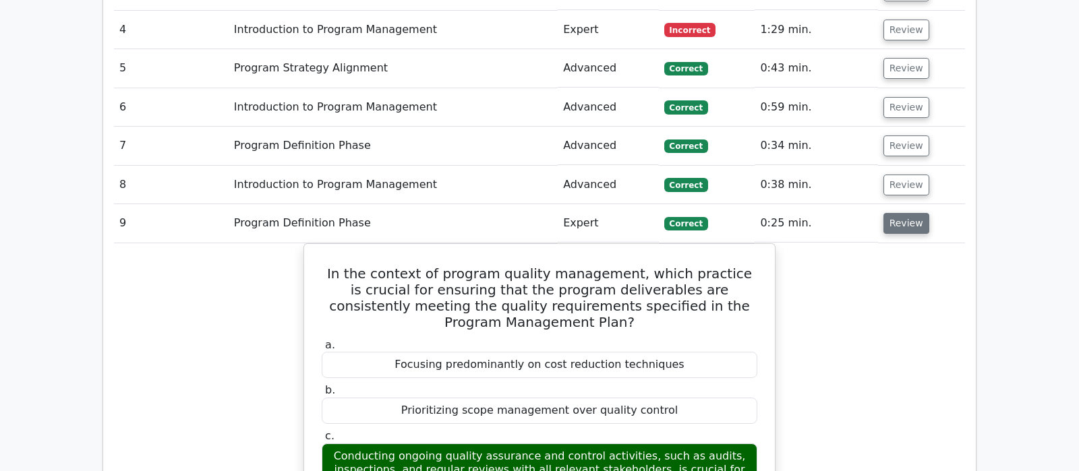
scroll to position [1275, 0]
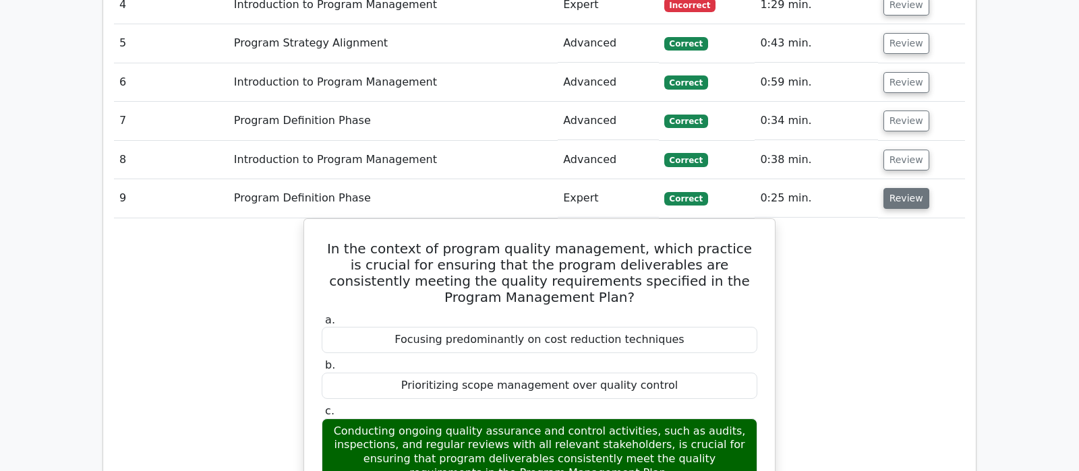
click at [916, 188] on button "Review" at bounding box center [906, 198] width 46 height 21
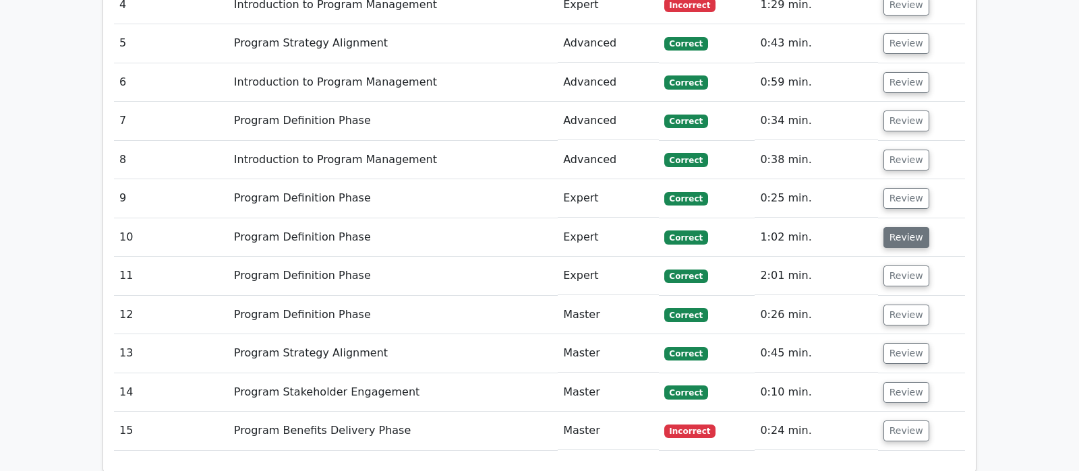
click at [899, 227] on button "Review" at bounding box center [906, 237] width 46 height 21
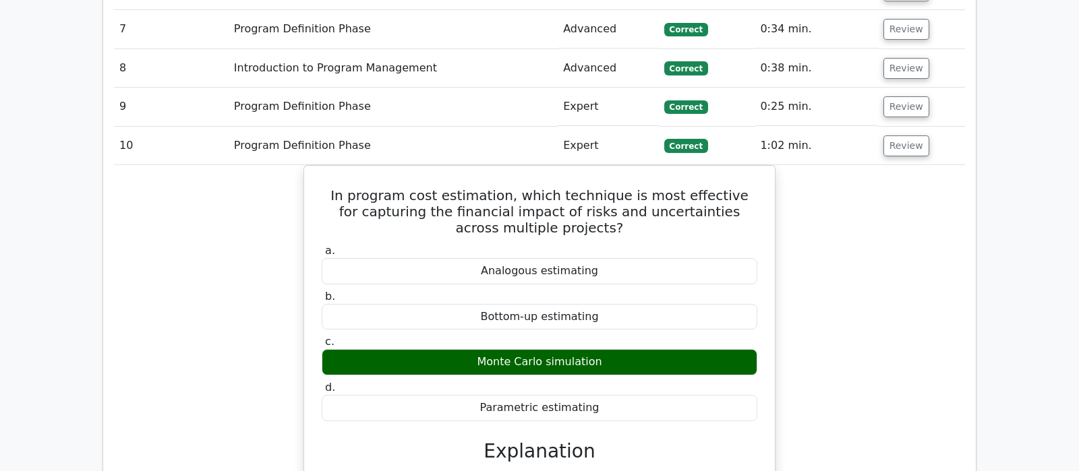
scroll to position [1345, 0]
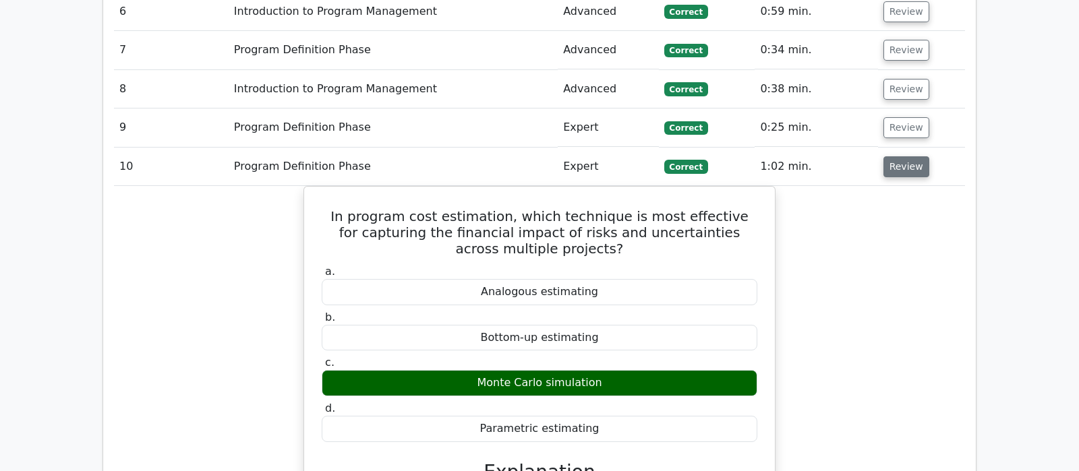
click at [910, 156] on button "Review" at bounding box center [906, 166] width 46 height 21
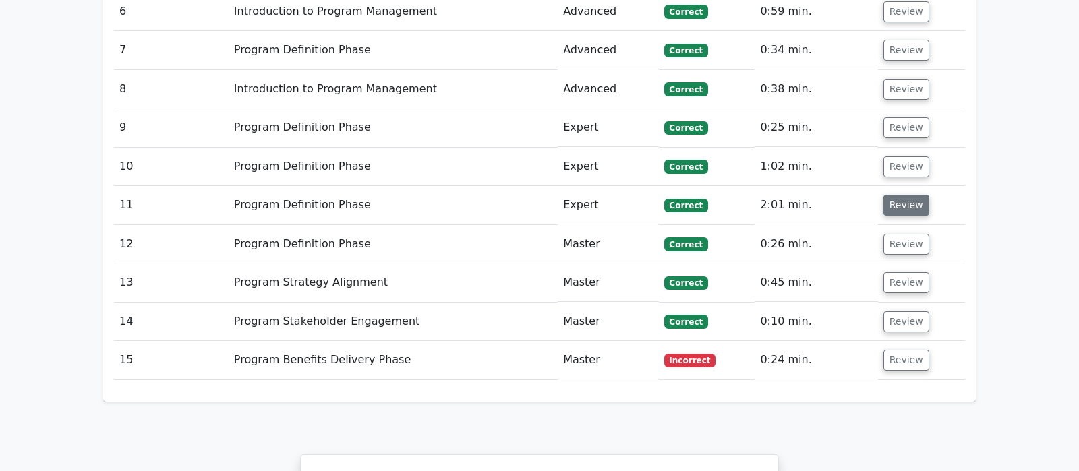
click at [914, 195] on button "Review" at bounding box center [906, 205] width 46 height 21
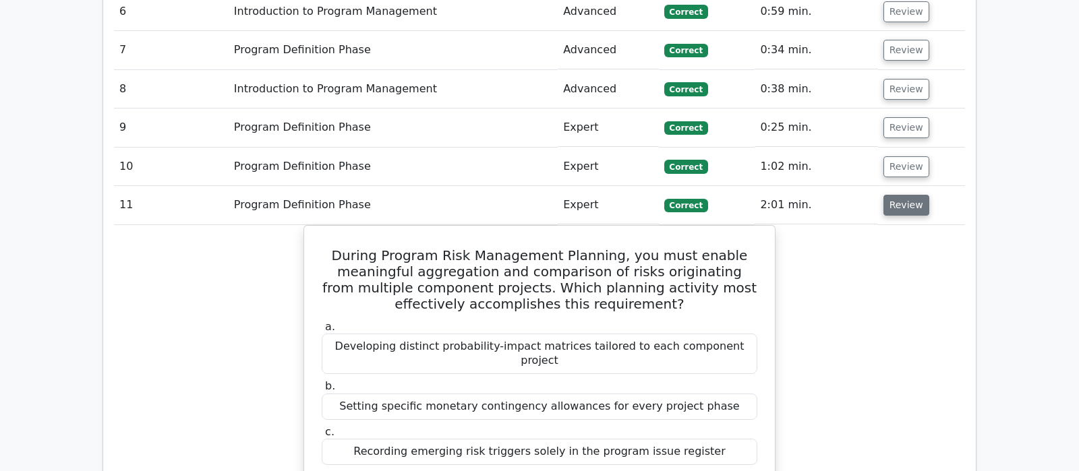
click at [914, 195] on button "Review" at bounding box center [906, 205] width 46 height 21
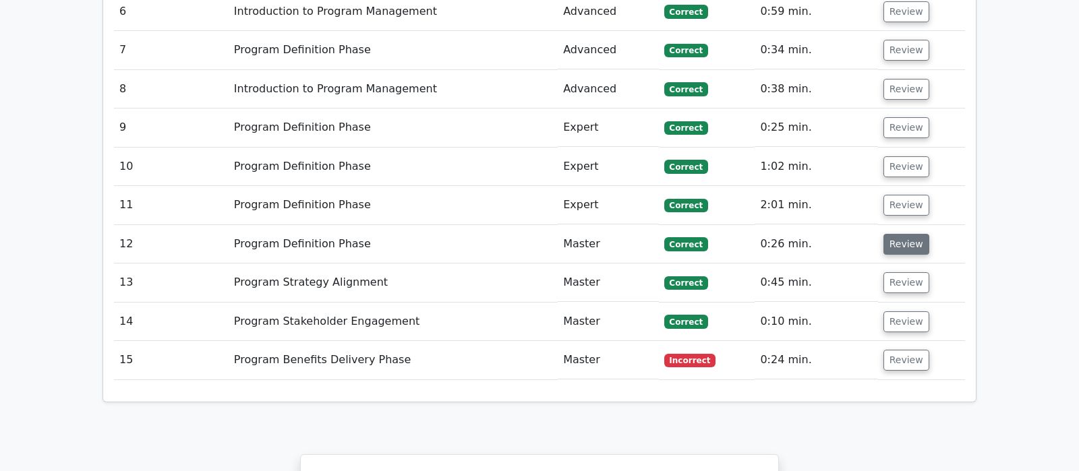
click at [909, 234] on button "Review" at bounding box center [906, 244] width 46 height 21
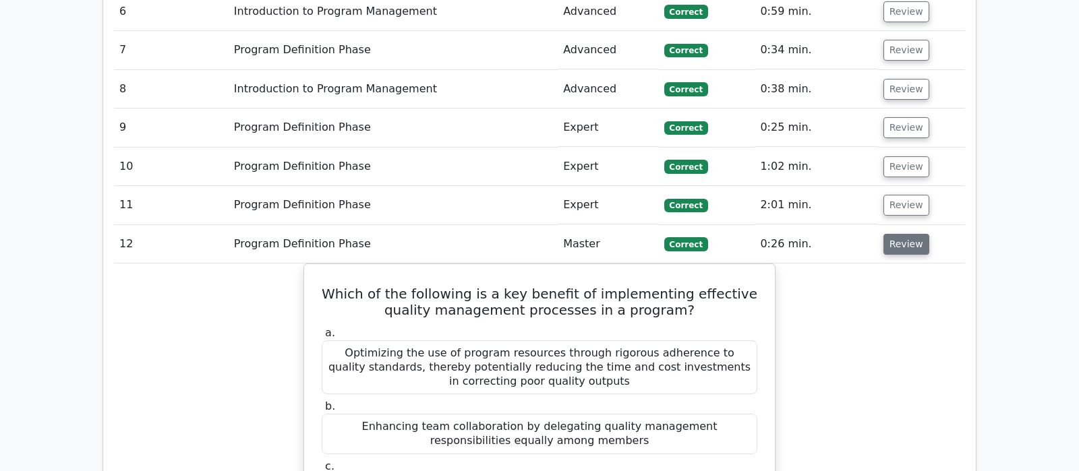
click at [909, 234] on button "Review" at bounding box center [906, 244] width 46 height 21
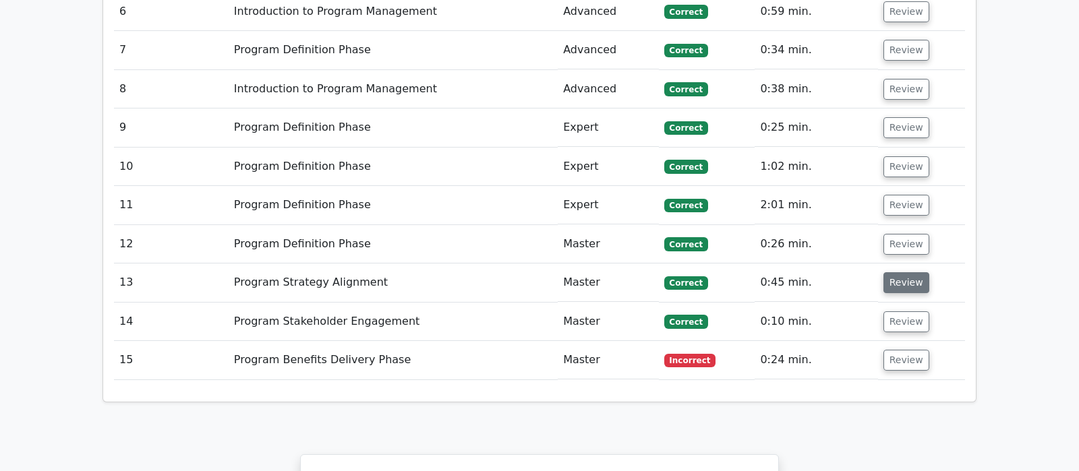
click at [904, 272] on button "Review" at bounding box center [906, 282] width 46 height 21
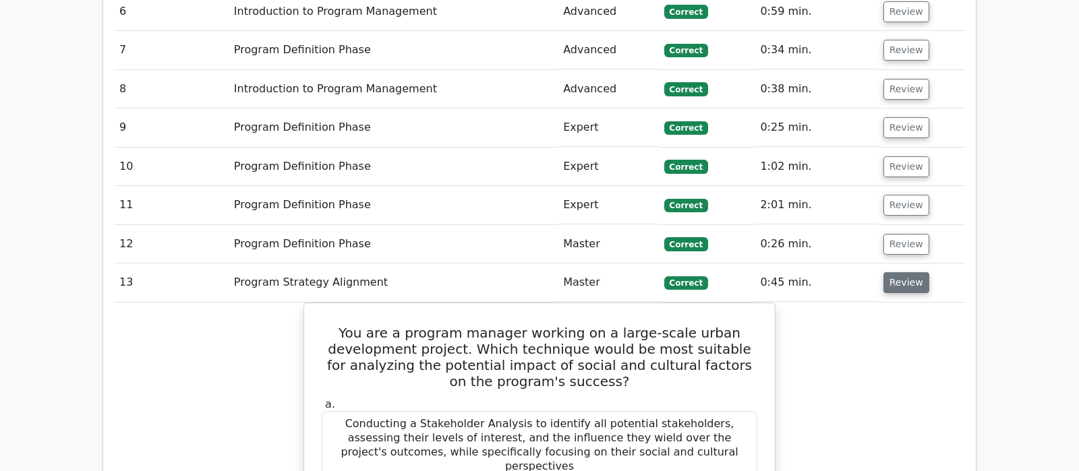
click at [899, 272] on button "Review" at bounding box center [906, 282] width 46 height 21
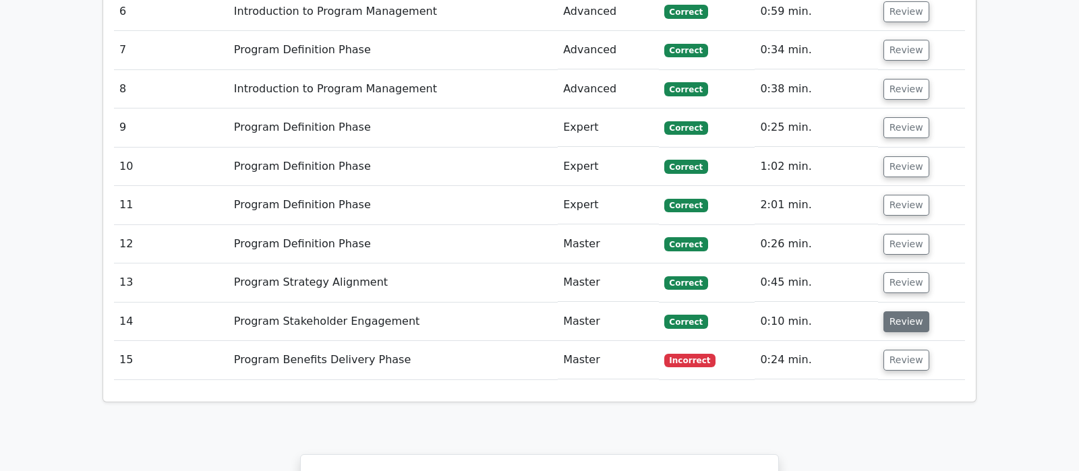
click at [902, 312] on button "Review" at bounding box center [906, 322] width 46 height 21
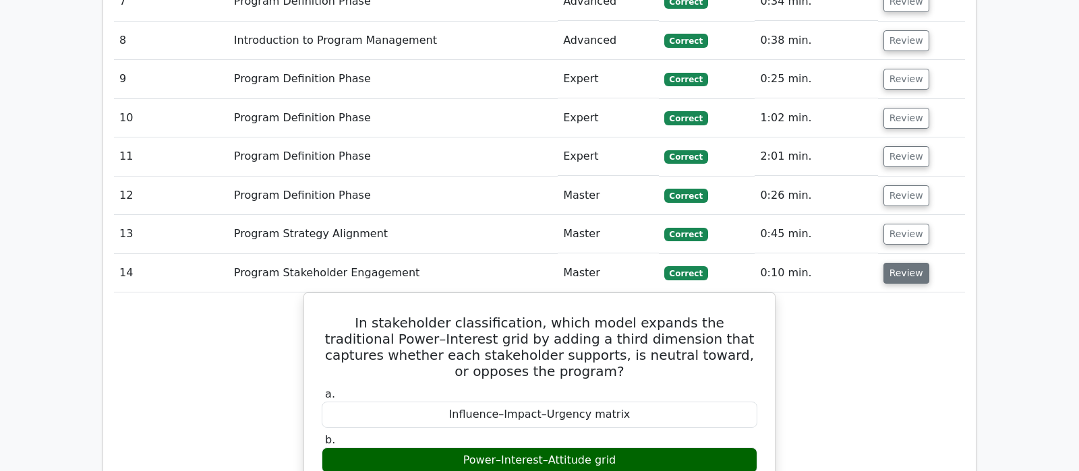
scroll to position [1416, 0]
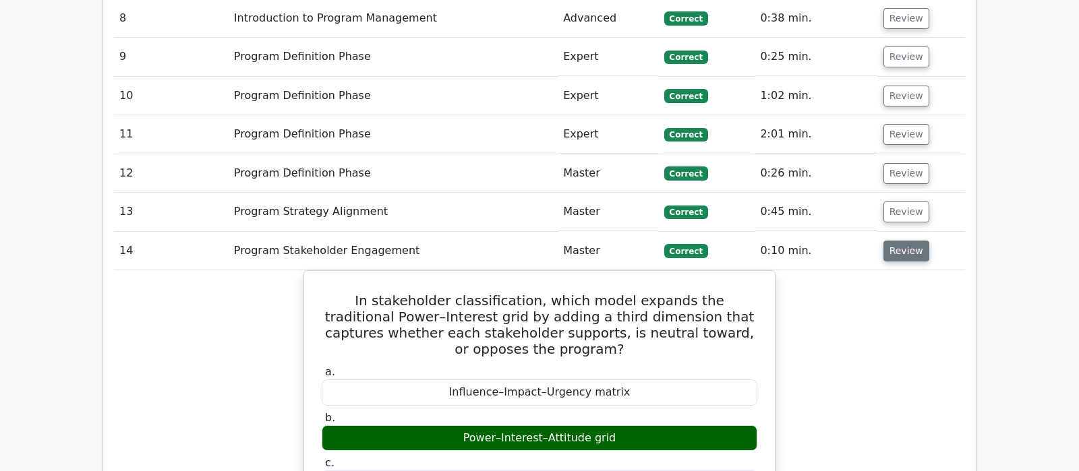
click at [903, 241] on button "Review" at bounding box center [906, 251] width 46 height 21
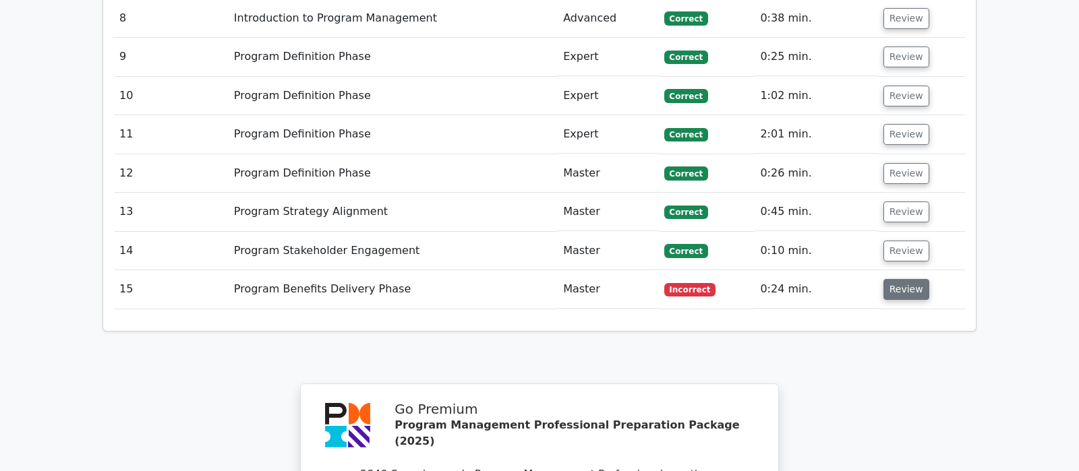
click at [900, 279] on button "Review" at bounding box center [906, 289] width 46 height 21
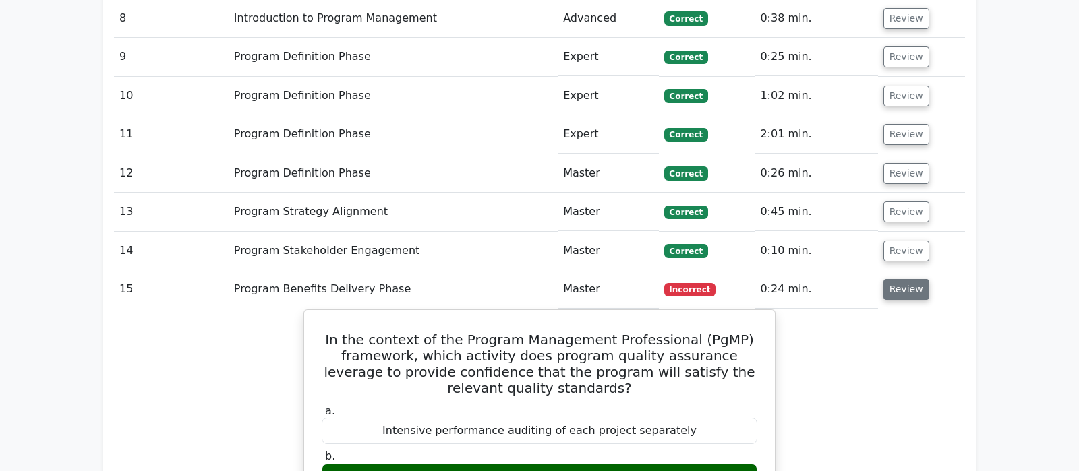
click at [908, 279] on button "Review" at bounding box center [906, 289] width 46 height 21
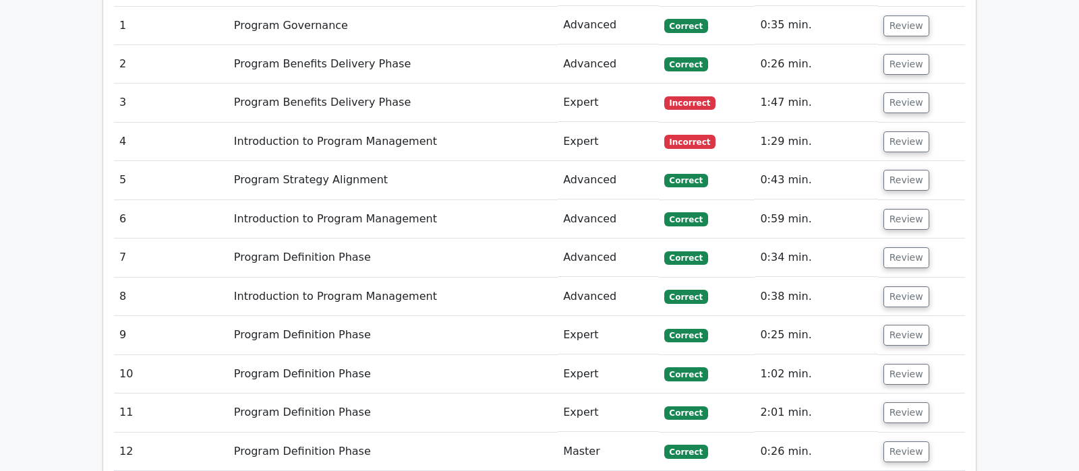
scroll to position [1062, 0]
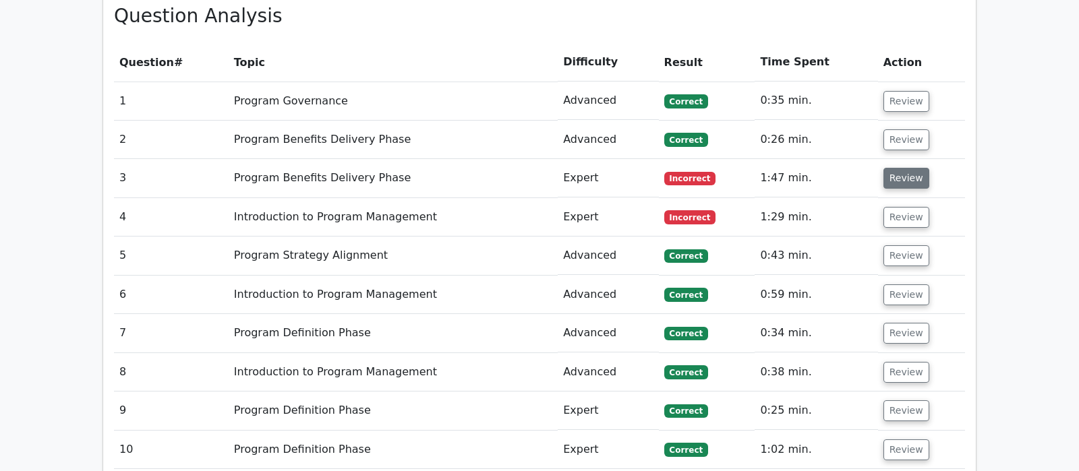
click at [893, 168] on button "Review" at bounding box center [906, 178] width 46 height 21
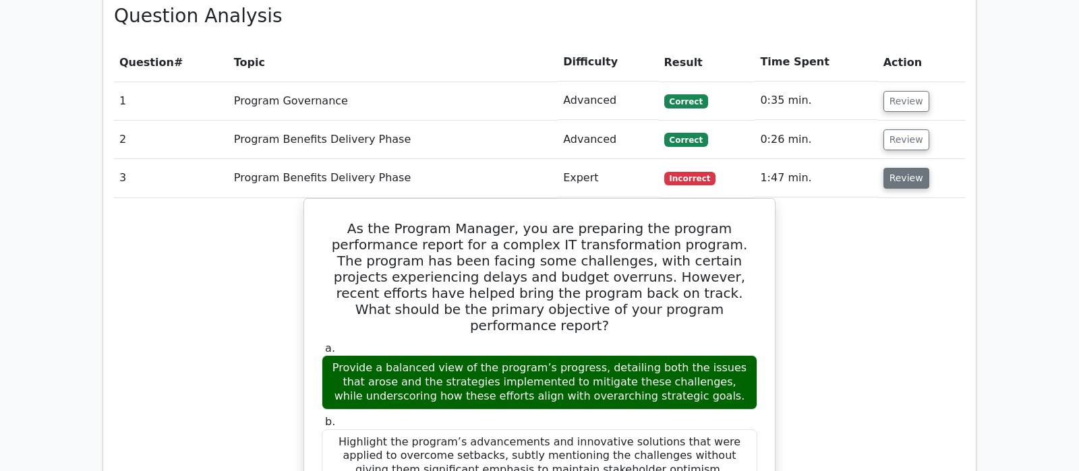
click at [893, 168] on button "Review" at bounding box center [906, 178] width 46 height 21
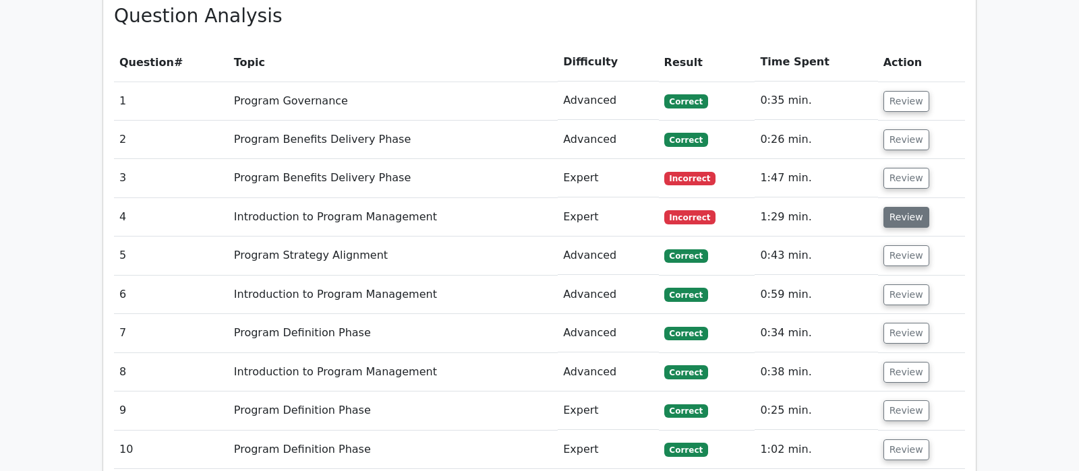
click at [900, 207] on button "Review" at bounding box center [906, 217] width 46 height 21
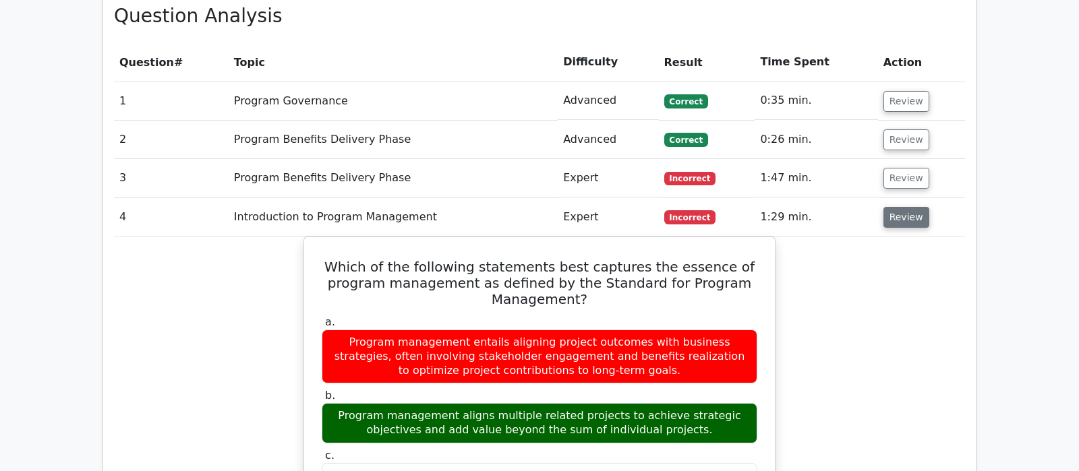
click at [900, 207] on button "Review" at bounding box center [906, 217] width 46 height 21
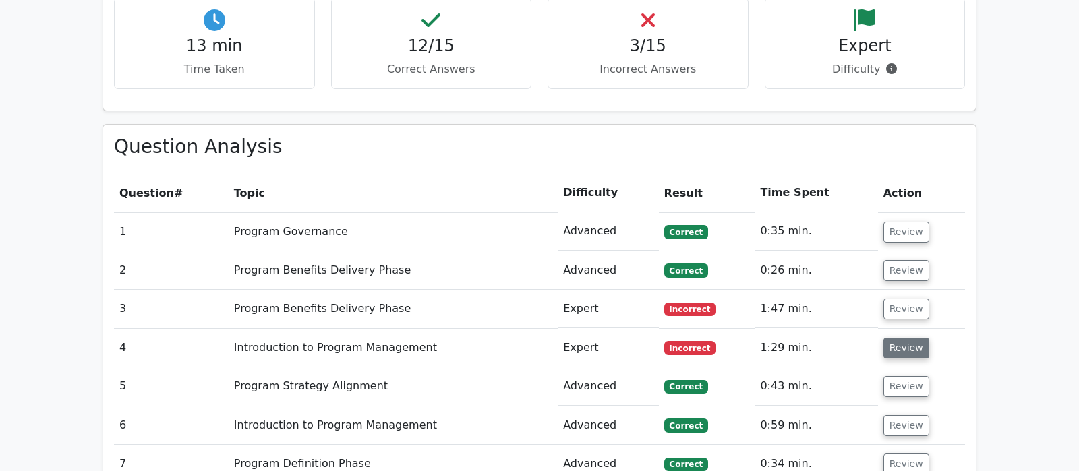
scroll to position [850, 0]
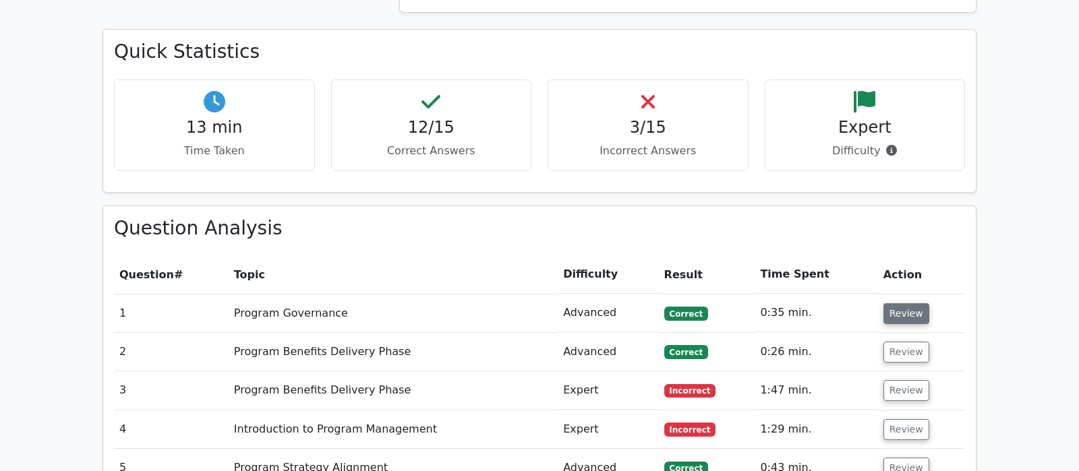
click at [902, 303] on button "Review" at bounding box center [906, 313] width 46 height 21
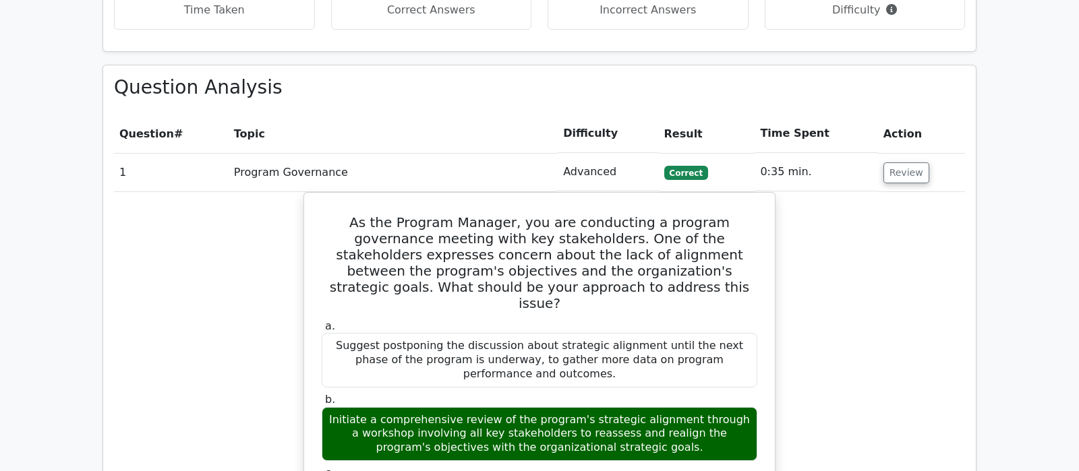
scroll to position [991, 0]
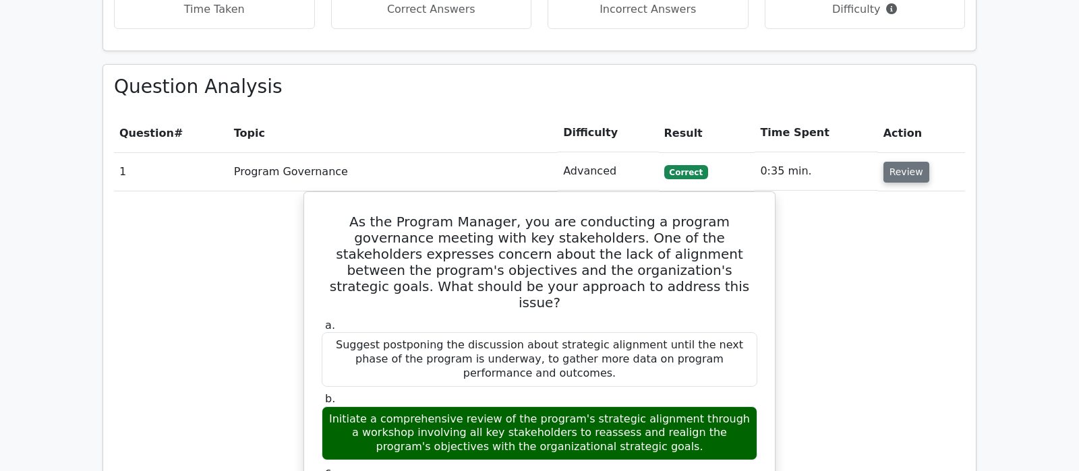
click at [892, 162] on button "Review" at bounding box center [906, 172] width 46 height 21
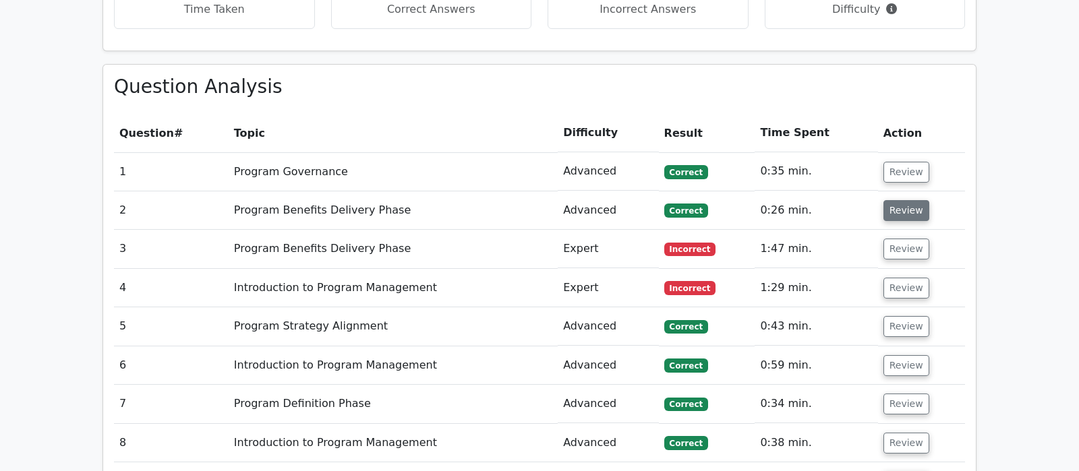
click at [904, 200] on button "Review" at bounding box center [906, 210] width 46 height 21
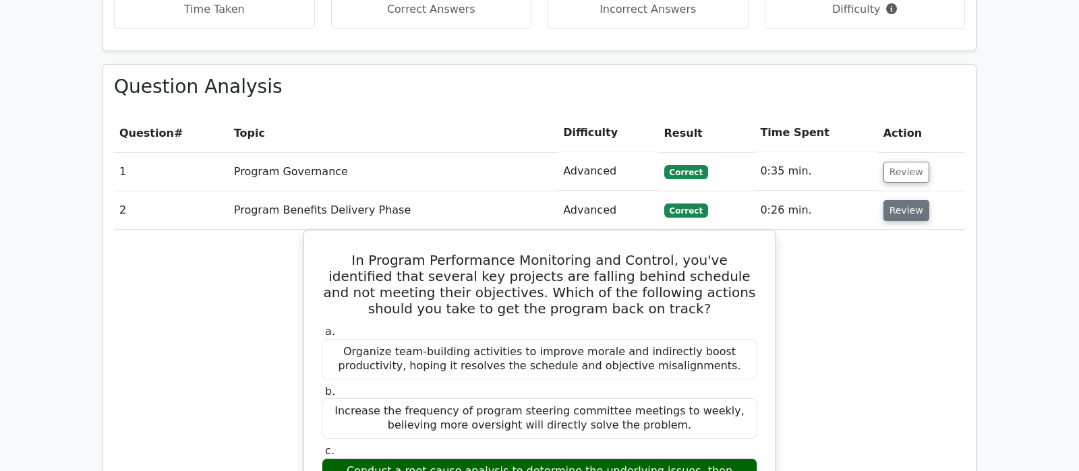
click at [904, 200] on button "Review" at bounding box center [906, 210] width 46 height 21
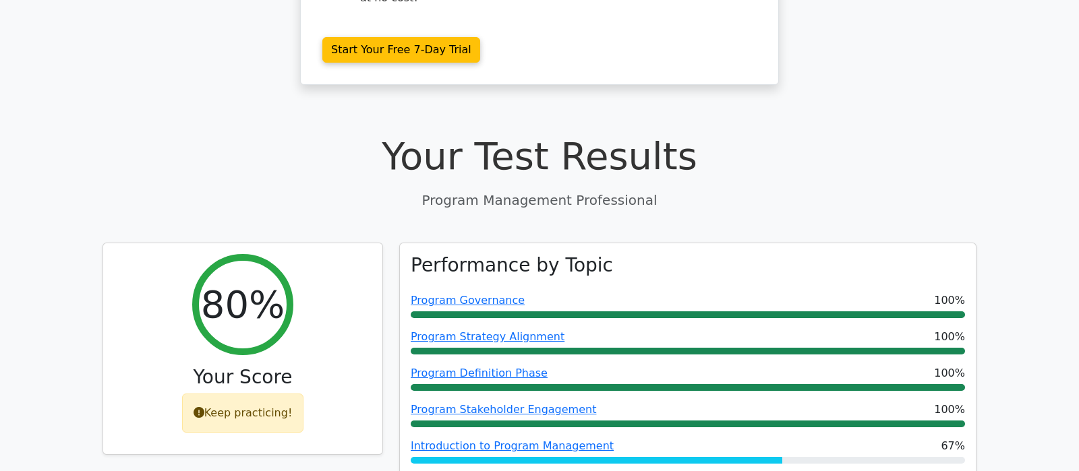
scroll to position [411, 0]
